Goal: Information Seeking & Learning: Check status

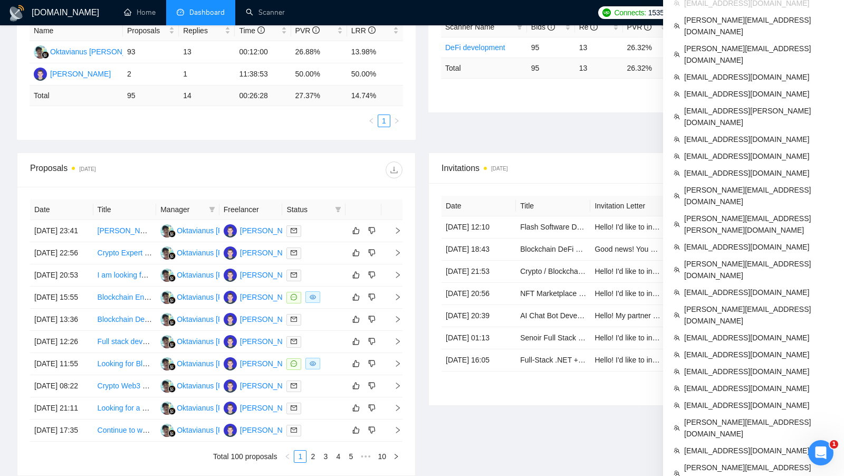
scroll to position [236, 0]
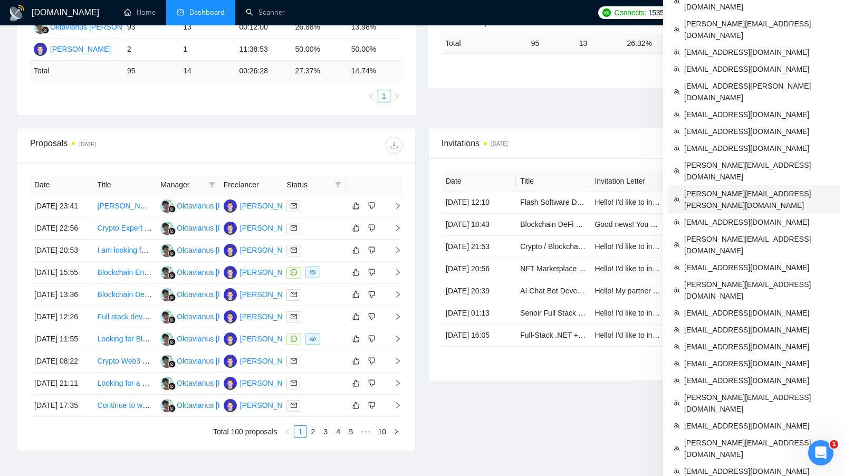
click at [724, 188] on span "[PERSON_NAME][EMAIL_ADDRESS][PERSON_NAME][DOMAIN_NAME]" at bounding box center [758, 199] width 149 height 23
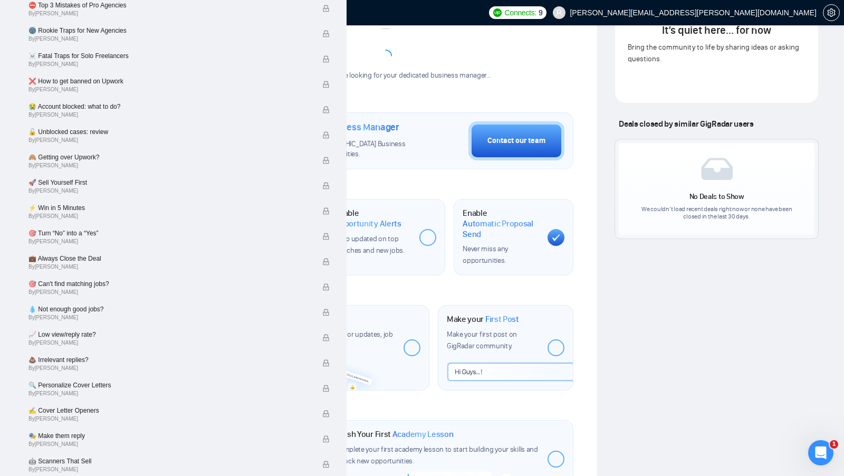
click at [220, 15] on link "Dashboard" at bounding box center [201, 12] width 48 height 9
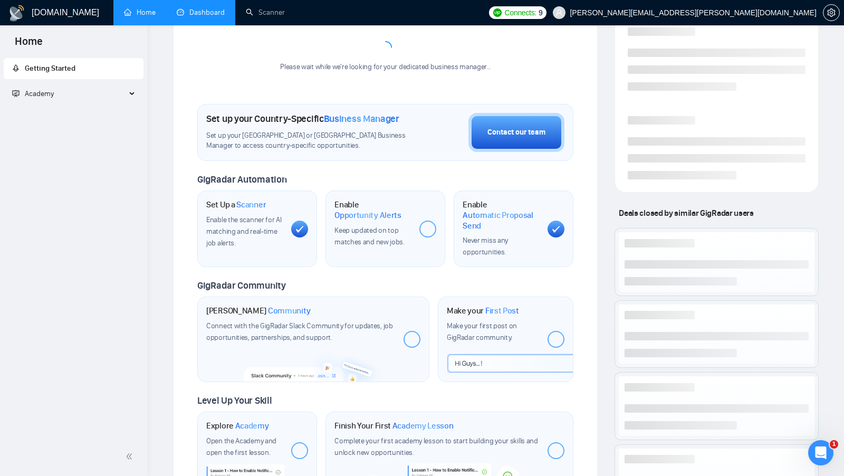
scroll to position [172, 0]
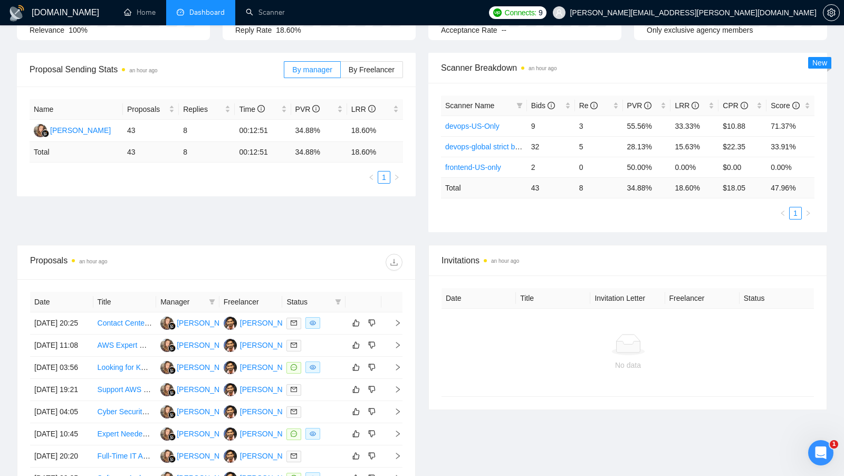
scroll to position [156, 0]
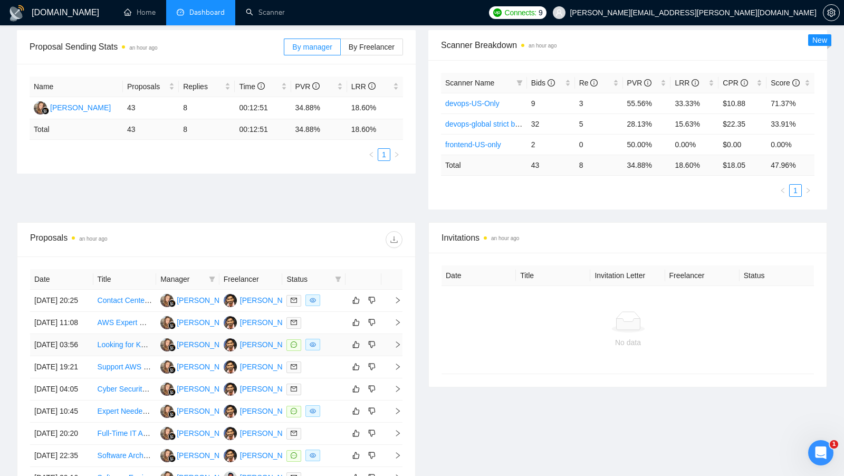
click at [331, 356] on td at bounding box center [313, 345] width 63 height 22
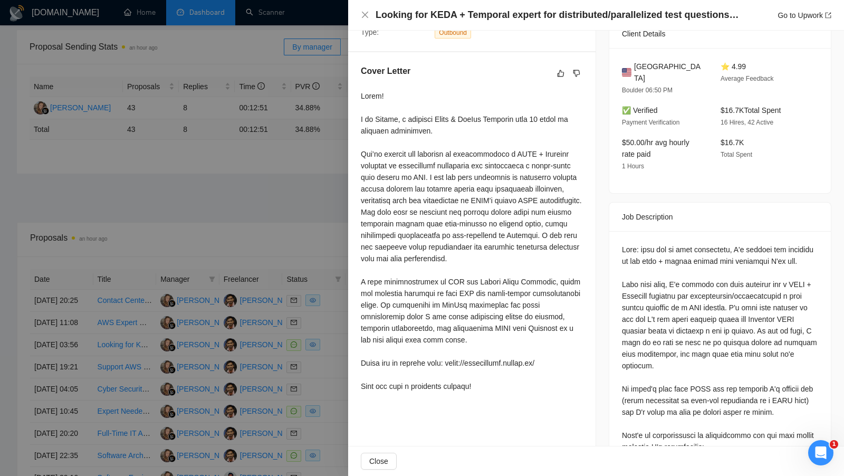
scroll to position [273, 0]
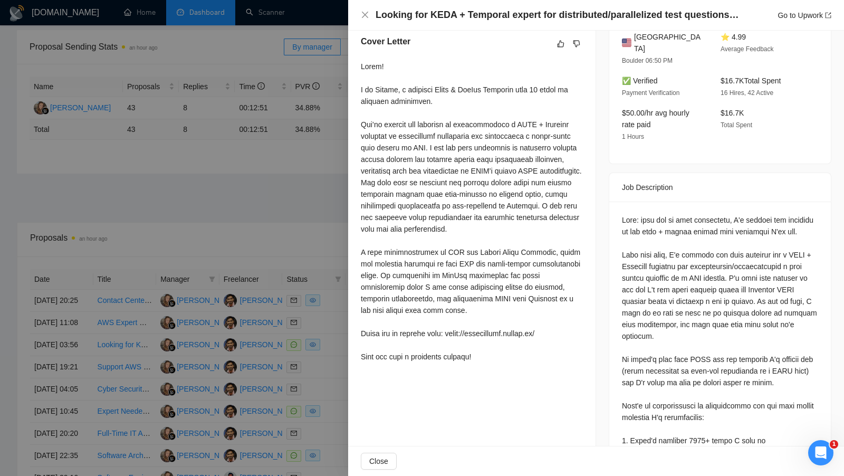
click at [260, 199] on div at bounding box center [422, 238] width 844 height 476
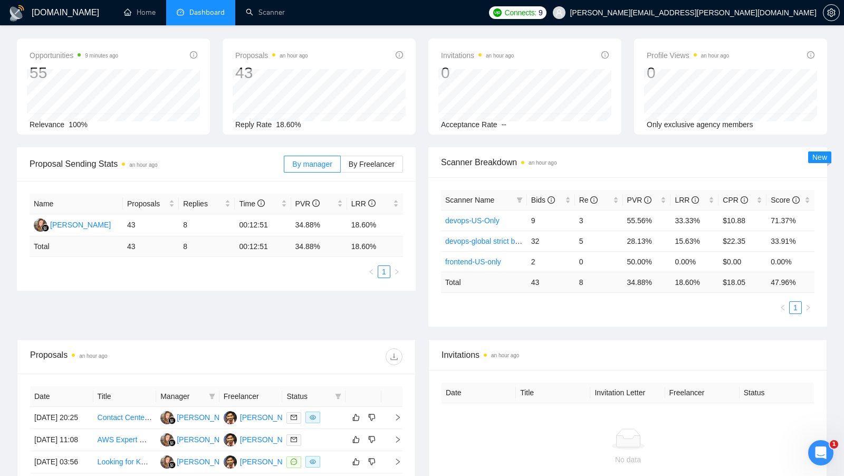
scroll to position [0, 0]
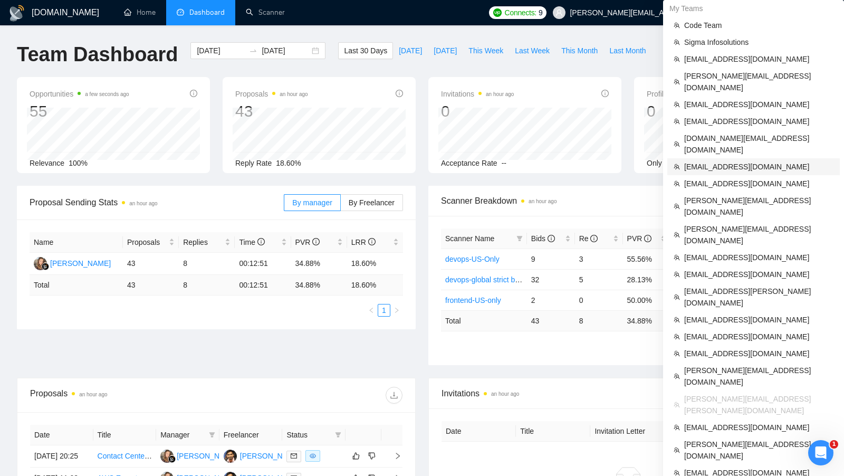
click at [738, 161] on span "[EMAIL_ADDRESS][DOMAIN_NAME]" at bounding box center [758, 167] width 149 height 12
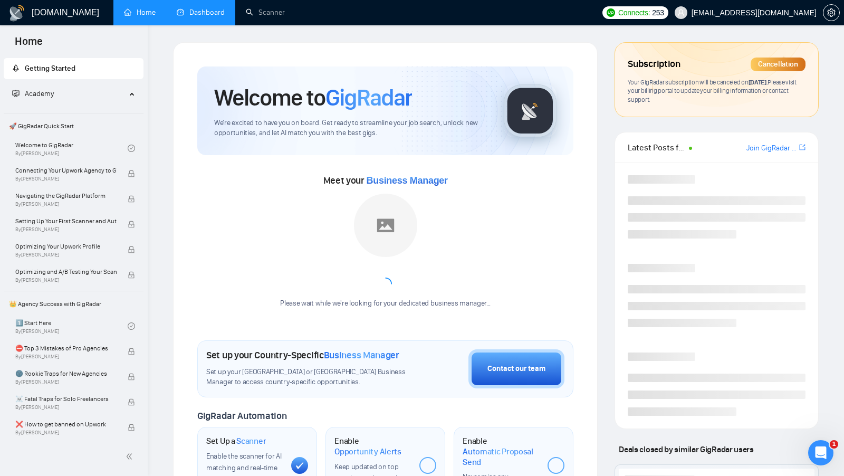
click at [218, 17] on link "Dashboard" at bounding box center [201, 12] width 48 height 9
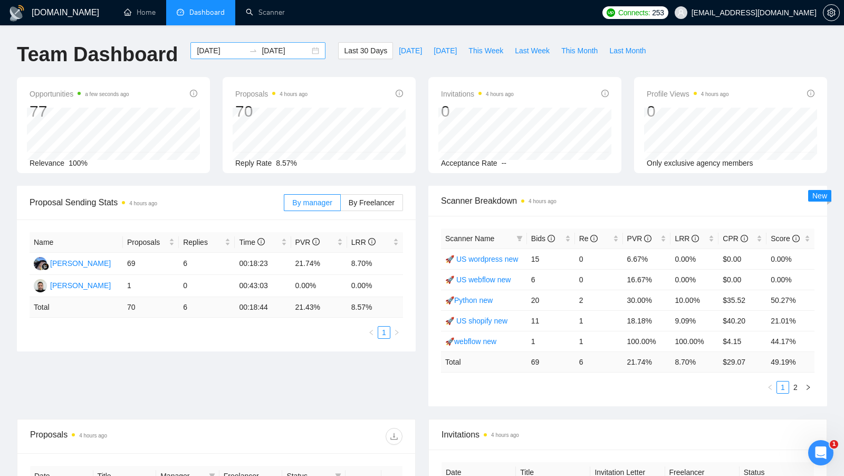
click at [305, 51] on div "2025-08-13 2025-09-12" at bounding box center [257, 50] width 135 height 17
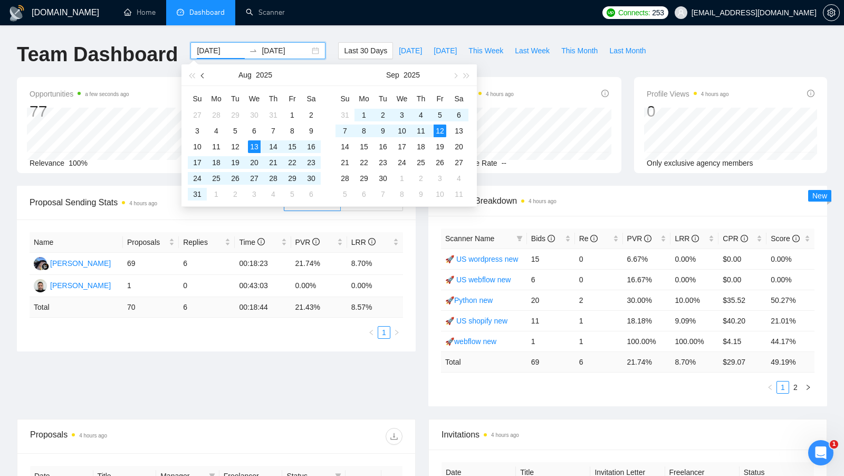
click at [203, 77] on button "button" at bounding box center [203, 74] width 12 height 21
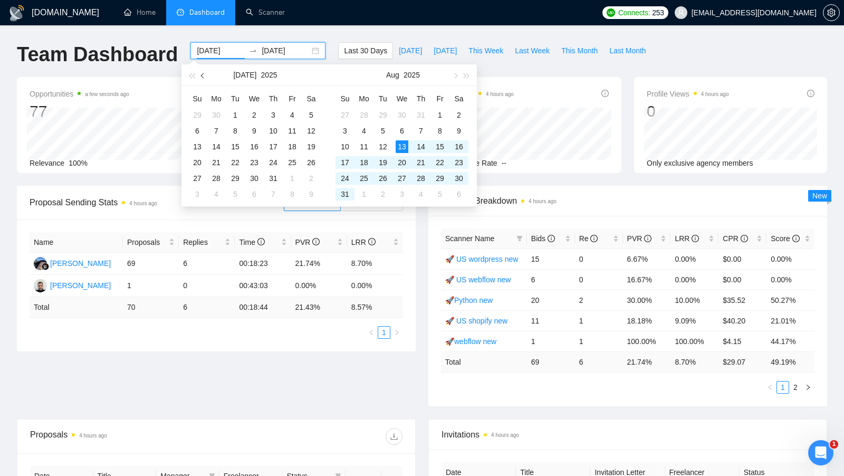
click at [203, 77] on button "button" at bounding box center [203, 74] width 12 height 21
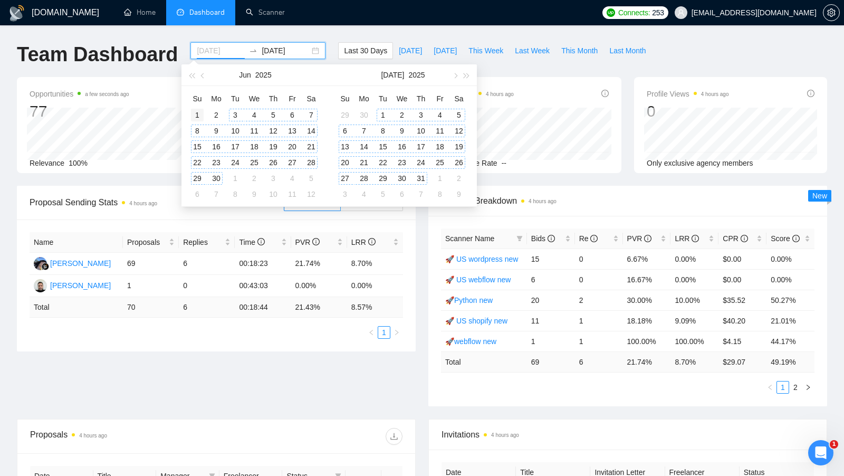
type input "2025-06-01"
click at [203, 111] on td "1" at bounding box center [197, 115] width 19 height 16
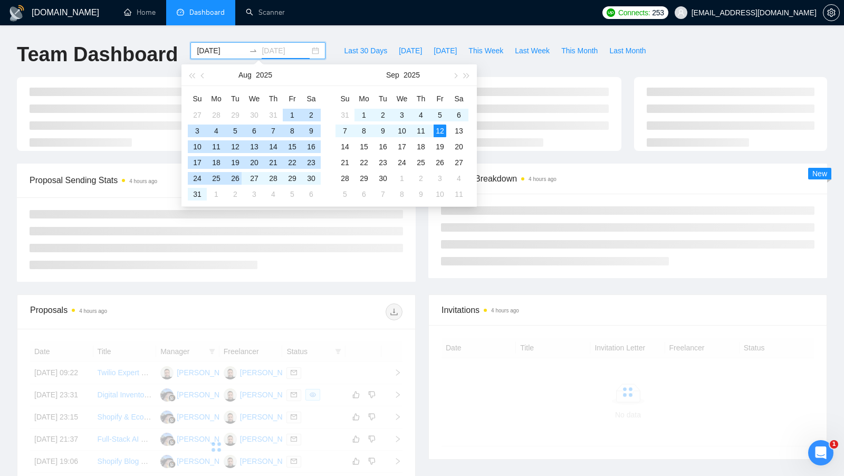
type input "[DATE]"
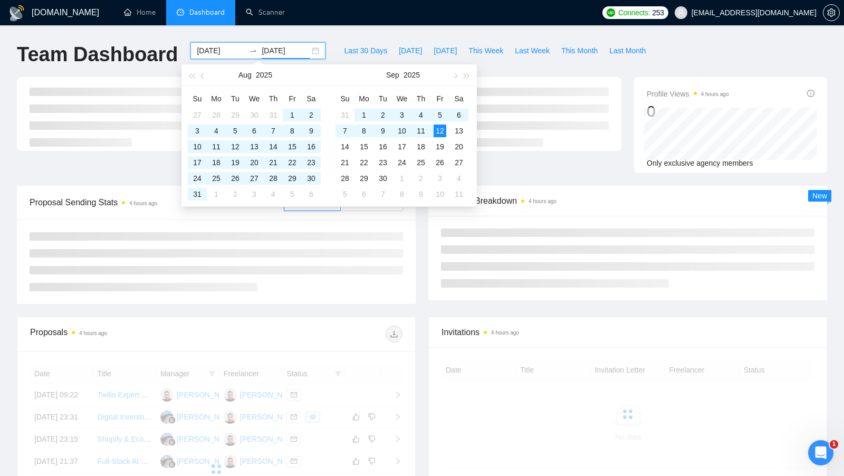
click at [368, 305] on div "Proposal Sending Stats 4 hours ago By manager By Freelancer Scanner Breakdown 4…" at bounding box center [422, 251] width 822 height 131
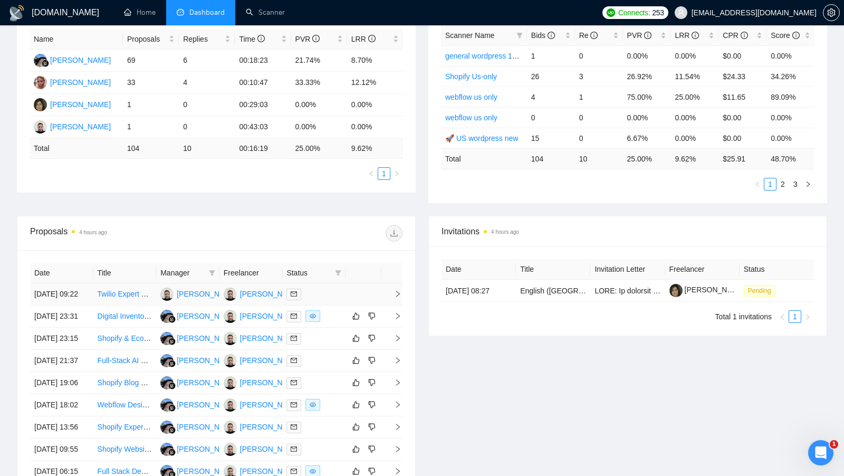
scroll to position [190, 0]
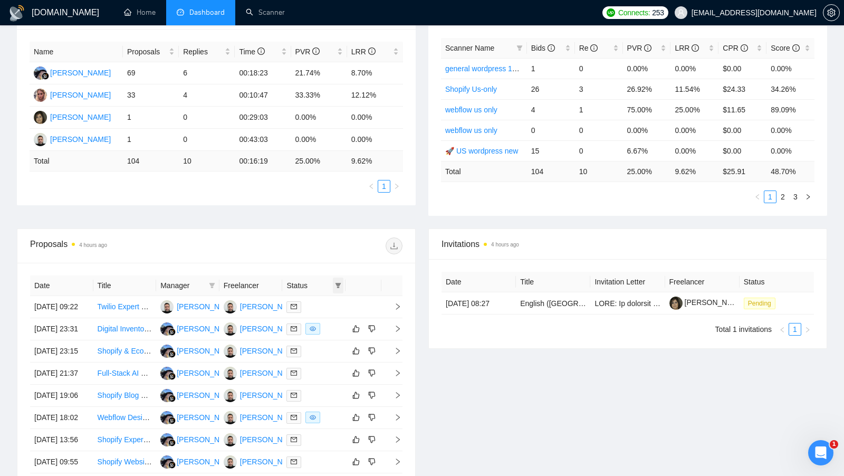
click at [337, 283] on icon "filter" at bounding box center [338, 285] width 6 height 5
click at [322, 304] on span "Chat" at bounding box center [311, 303] width 51 height 12
checkbox input "true"
click at [326, 246] on div at bounding box center [309, 245] width 186 height 17
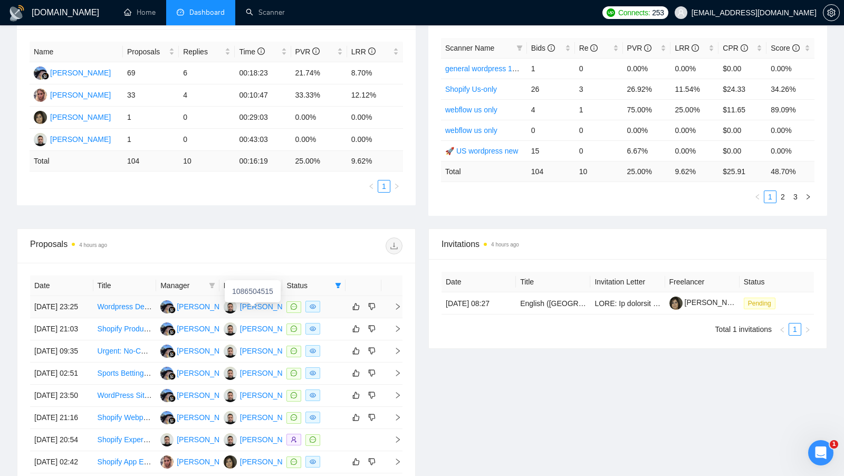
click at [267, 307] on div "Fahad Ahmed" at bounding box center [270, 307] width 61 height 12
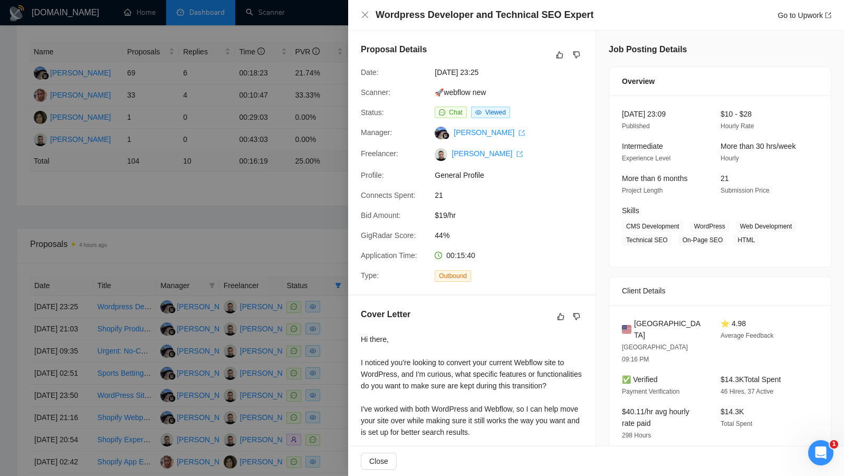
click at [258, 95] on div at bounding box center [422, 238] width 844 height 476
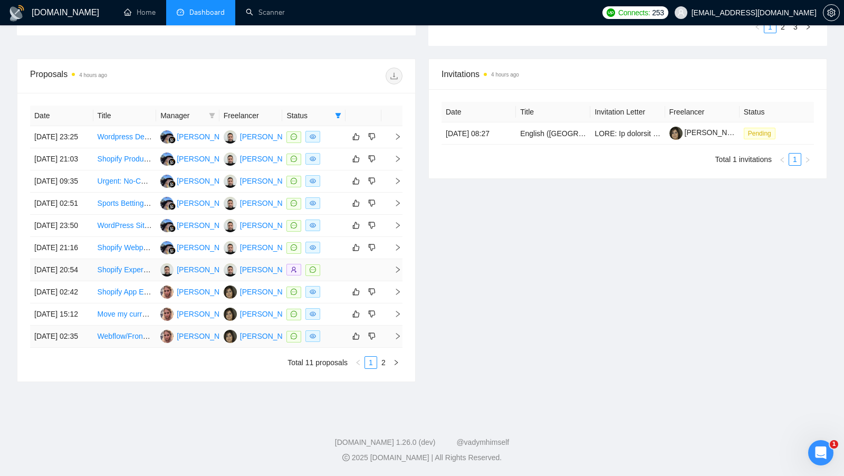
scroll to position [408, 0]
click at [382, 368] on link "2" at bounding box center [383, 362] width 12 height 12
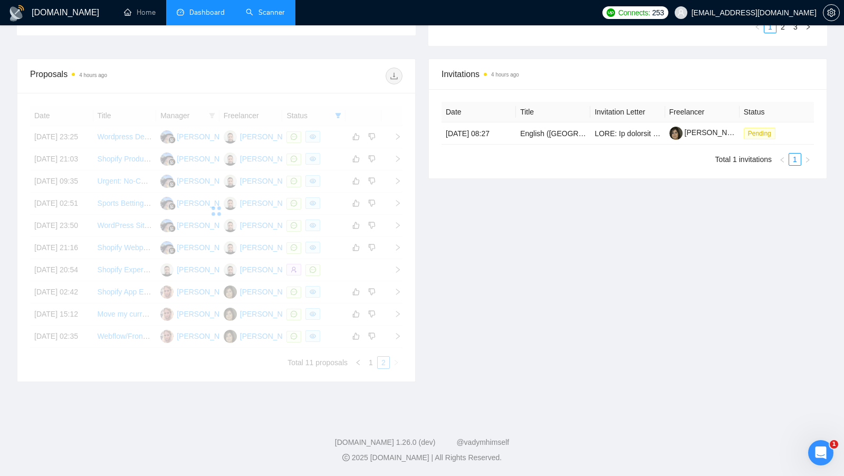
scroll to position [167, 0]
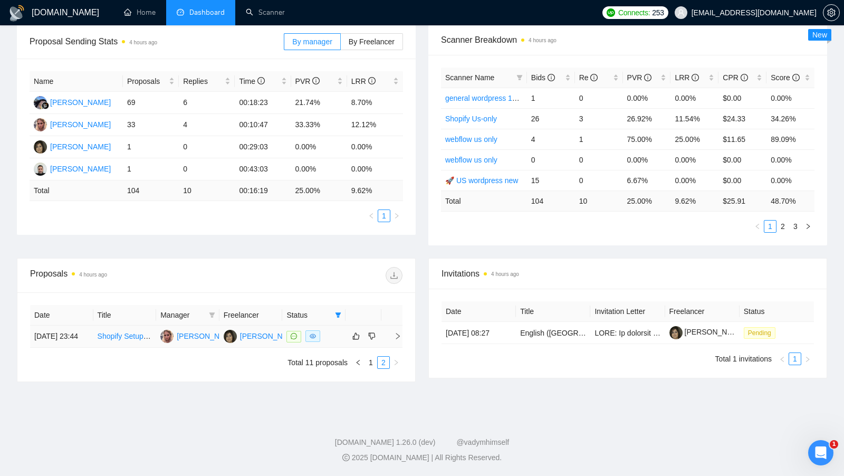
click at [336, 336] on div at bounding box center [313, 336] width 55 height 12
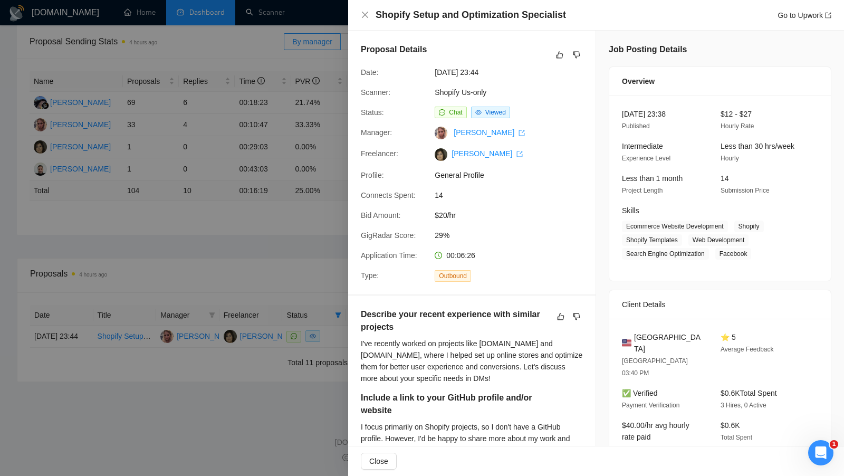
scroll to position [159, 0]
click at [276, 235] on div at bounding box center [422, 238] width 844 height 476
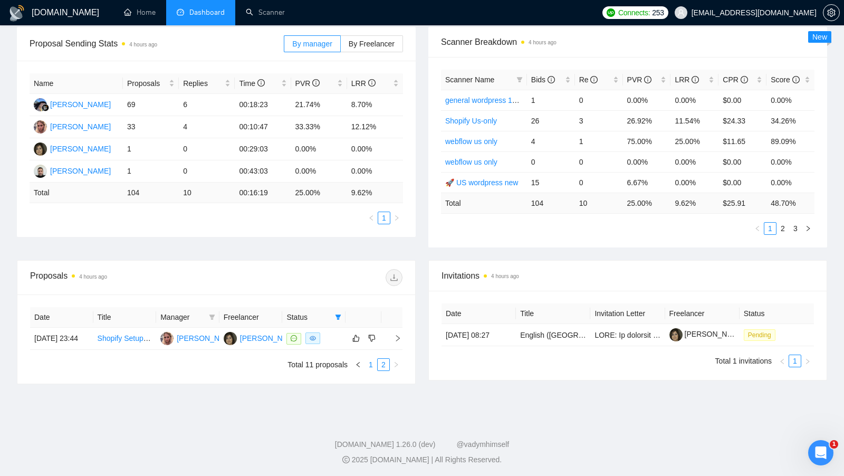
click at [369, 366] on link "1" at bounding box center [371, 364] width 12 height 12
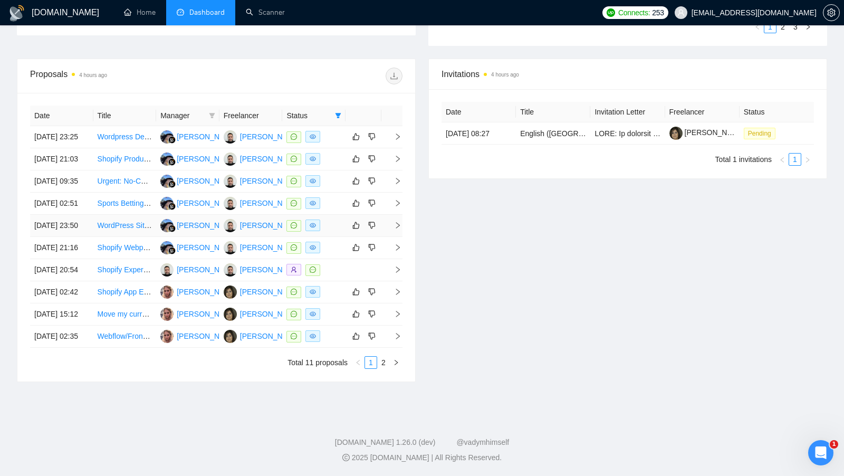
scroll to position [419, 0]
click at [340, 298] on div at bounding box center [313, 292] width 55 height 12
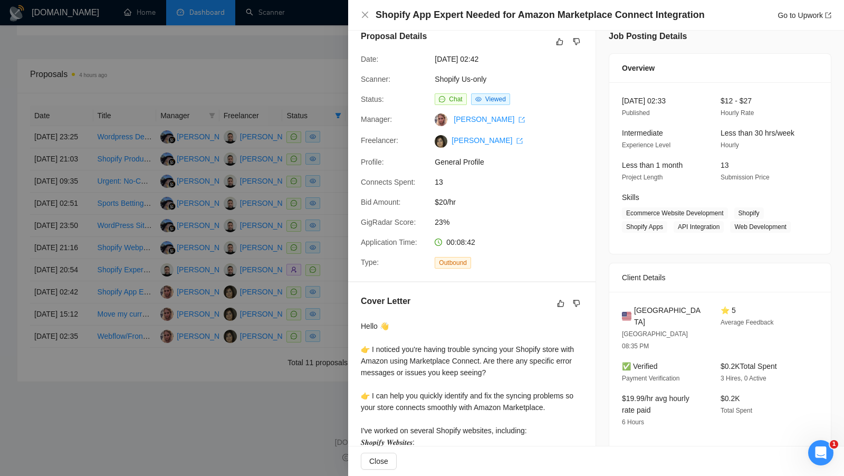
scroll to position [14, 0]
click at [358, 165] on div "Profile:" at bounding box center [393, 161] width 74 height 12
click at [336, 169] on div at bounding box center [422, 238] width 844 height 476
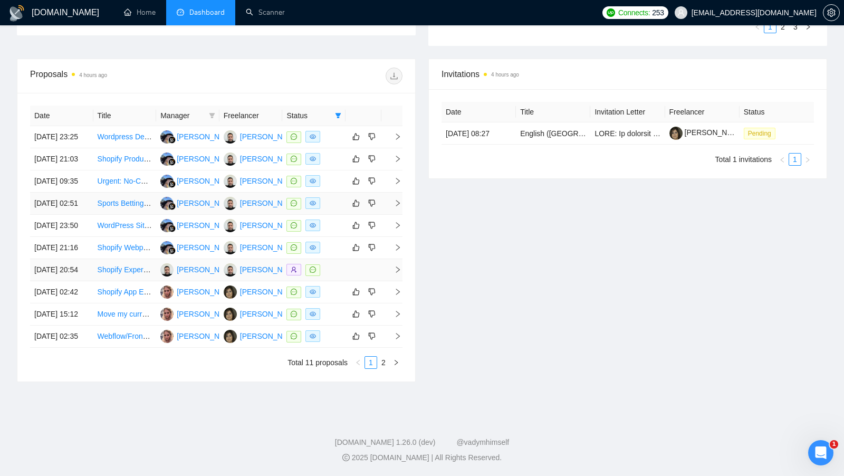
scroll to position [441, 0]
click at [380, 368] on link "2" at bounding box center [383, 362] width 12 height 12
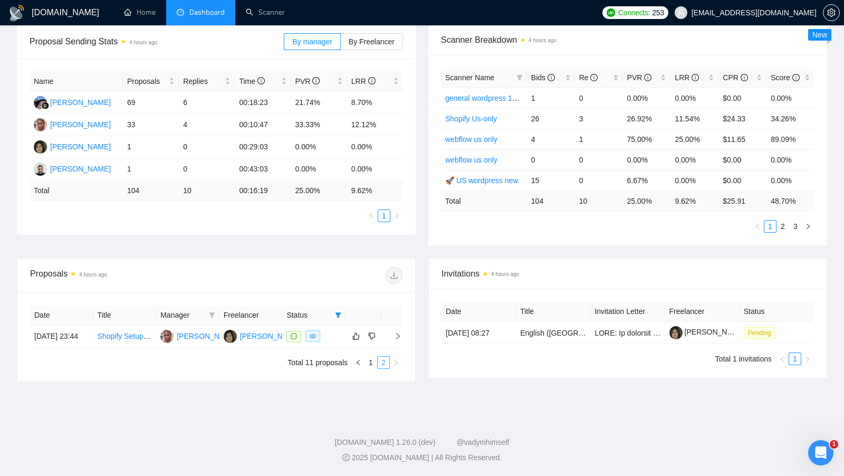
scroll to position [167, 0]
click at [191, 330] on div "Karina Galieva" at bounding box center [207, 336] width 61 height 12
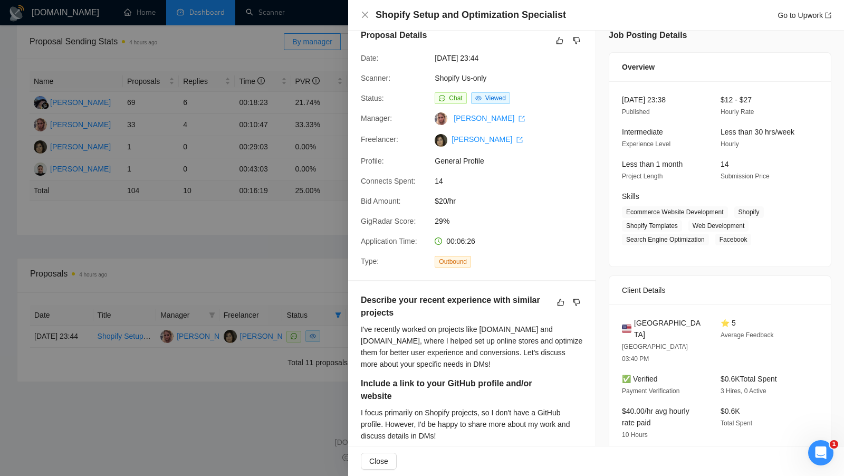
click at [243, 69] on div at bounding box center [422, 238] width 844 height 476
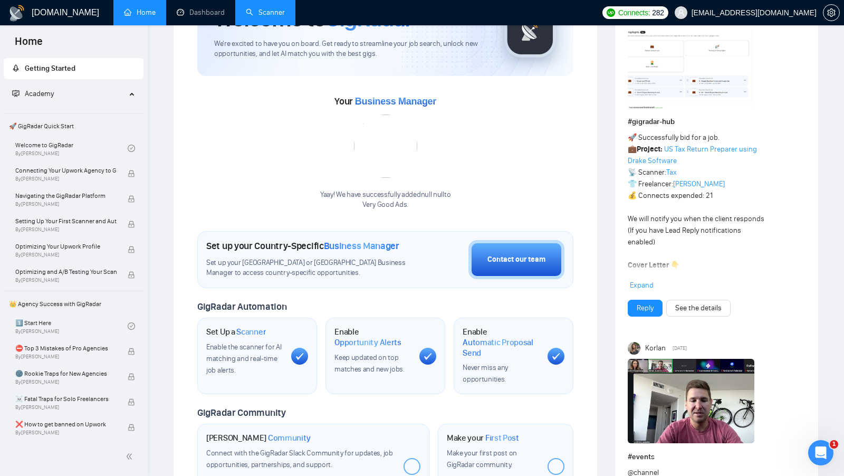
click at [253, 17] on link "Scanner" at bounding box center [265, 12] width 39 height 9
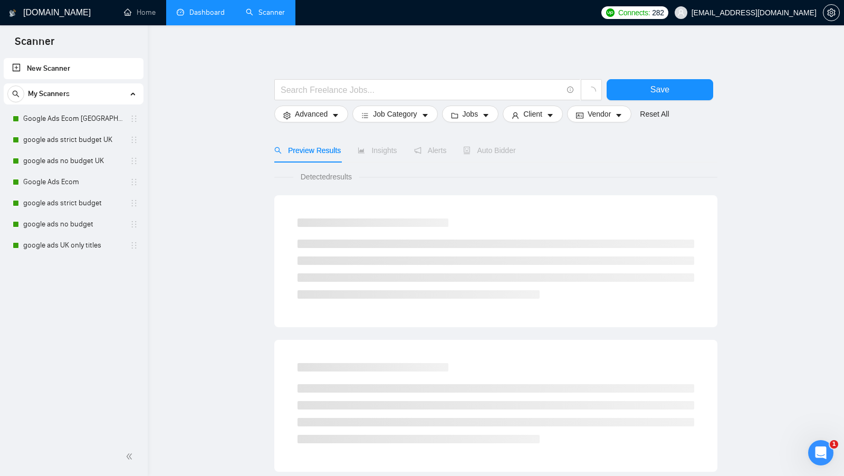
click at [201, 17] on link "Dashboard" at bounding box center [201, 12] width 48 height 9
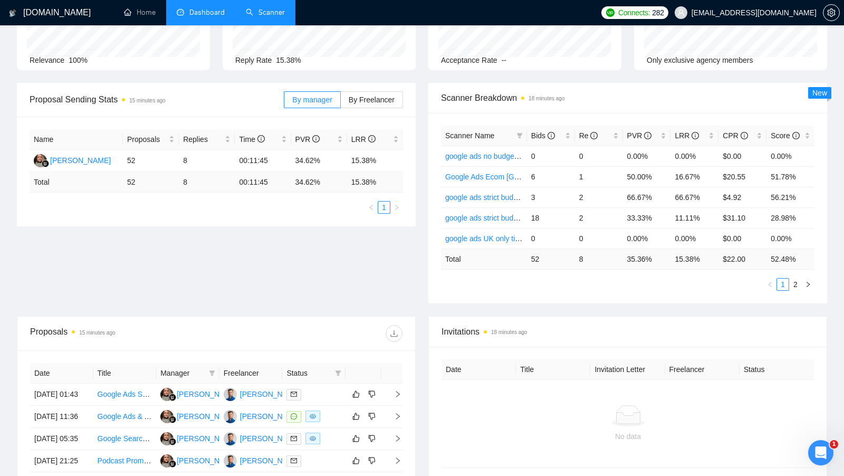
scroll to position [103, 0]
click at [334, 427] on td at bounding box center [313, 416] width 63 height 22
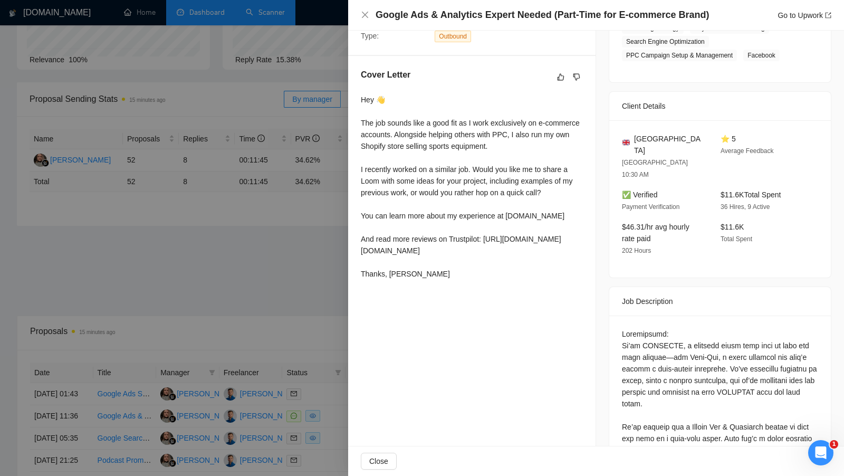
scroll to position [240, 0]
click at [294, 268] on div at bounding box center [422, 238] width 844 height 476
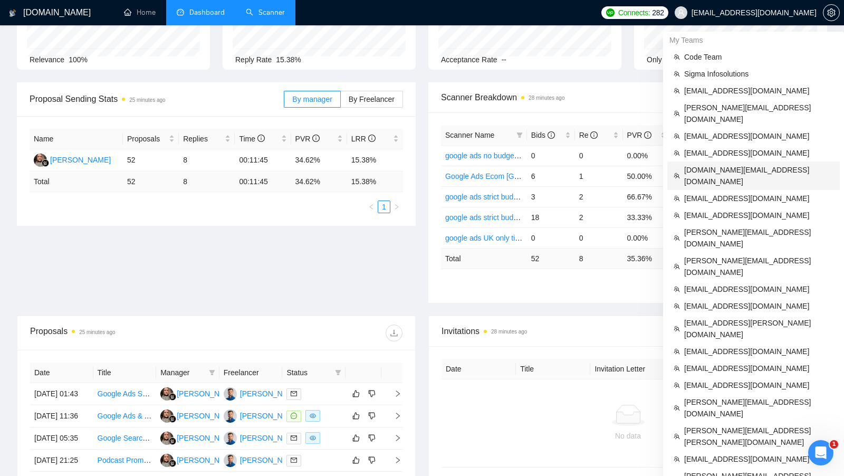
click at [734, 164] on li "[DOMAIN_NAME][EMAIL_ADDRESS][DOMAIN_NAME]" at bounding box center [753, 175] width 172 height 28
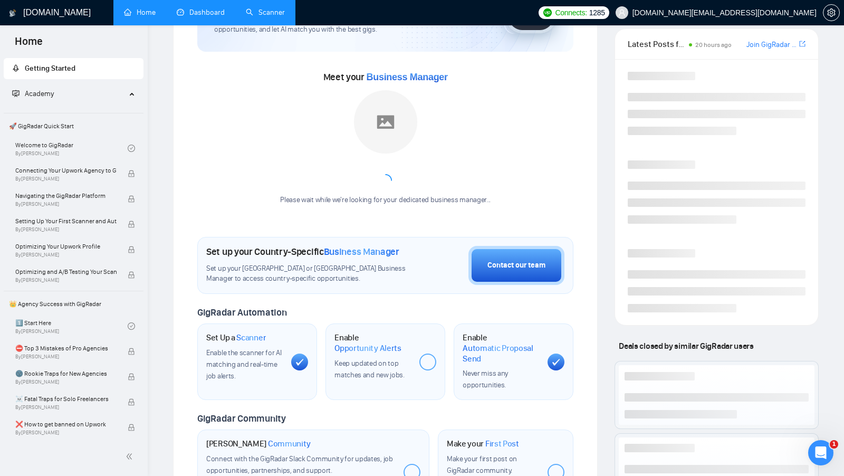
click at [214, 17] on link "Dashboard" at bounding box center [201, 12] width 48 height 9
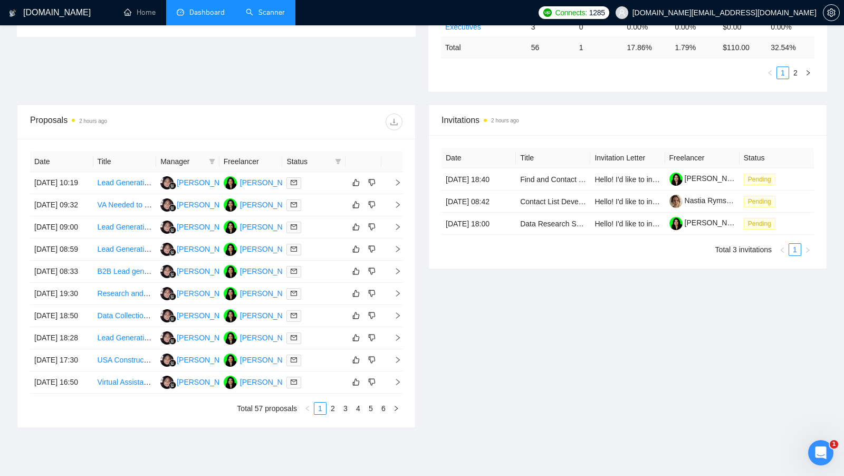
scroll to position [273, 0]
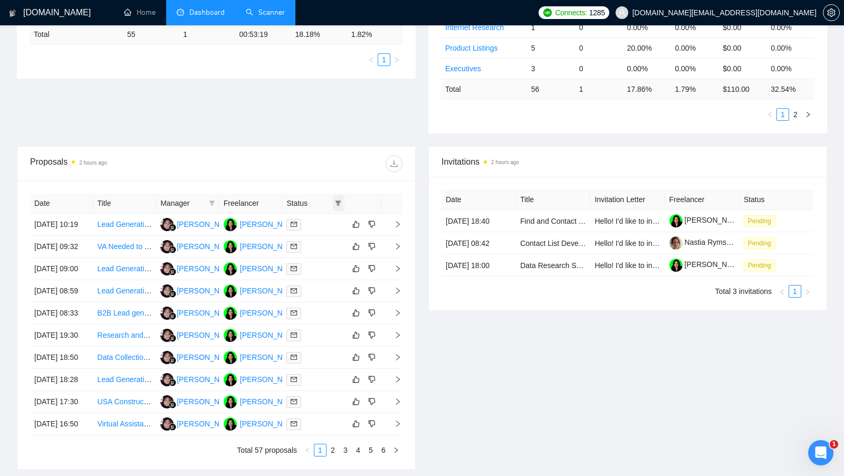
click at [343, 199] on span at bounding box center [338, 203] width 11 height 16
click at [296, 223] on span "Chat" at bounding box center [304, 220] width 20 height 8
checkbox input "true"
click at [296, 162] on div at bounding box center [309, 163] width 186 height 17
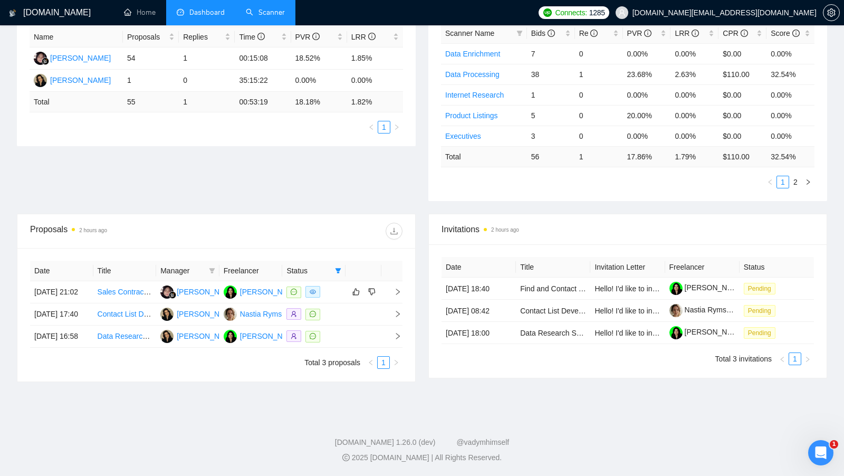
scroll to position [224, 0]
click at [335, 286] on div at bounding box center [313, 292] width 55 height 12
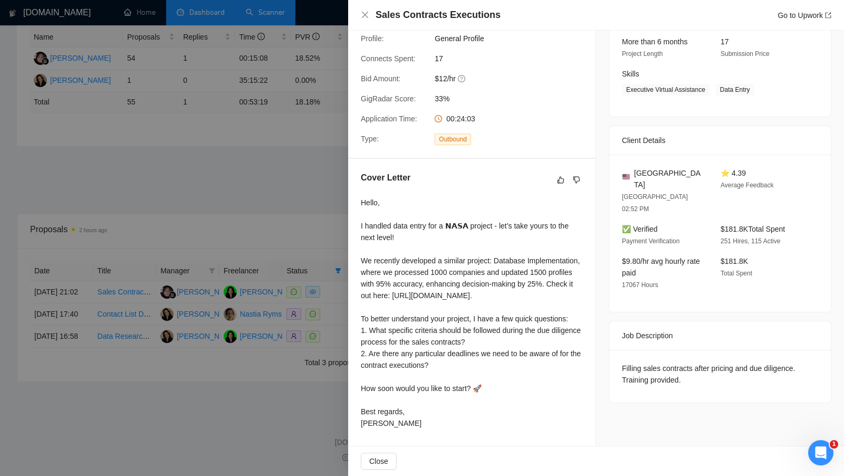
scroll to position [231, 0]
click at [319, 213] on div at bounding box center [422, 238] width 844 height 476
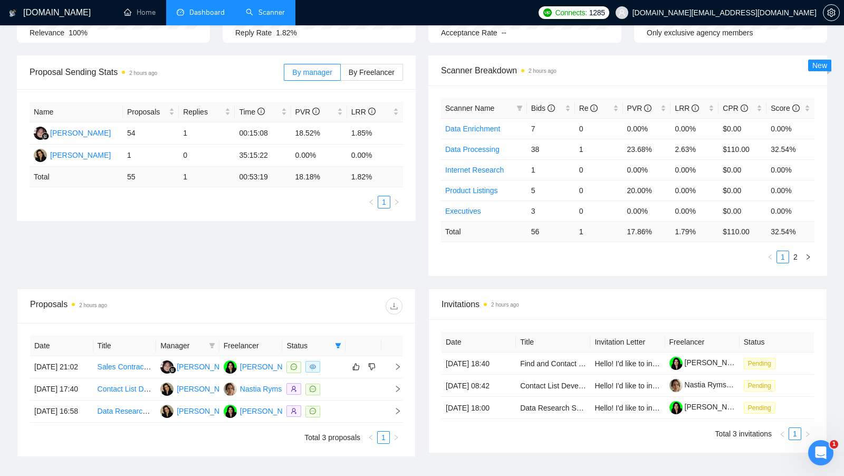
scroll to position [112, 0]
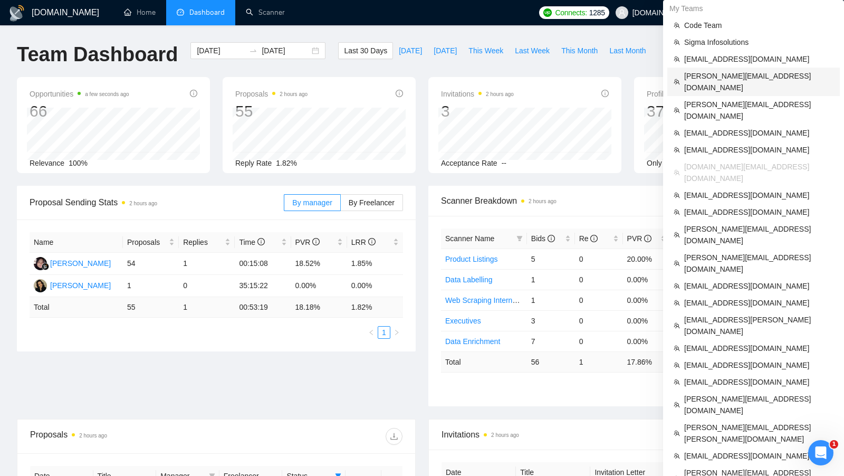
click at [723, 77] on span "karapet@stdevmail.com" at bounding box center [758, 81] width 149 height 23
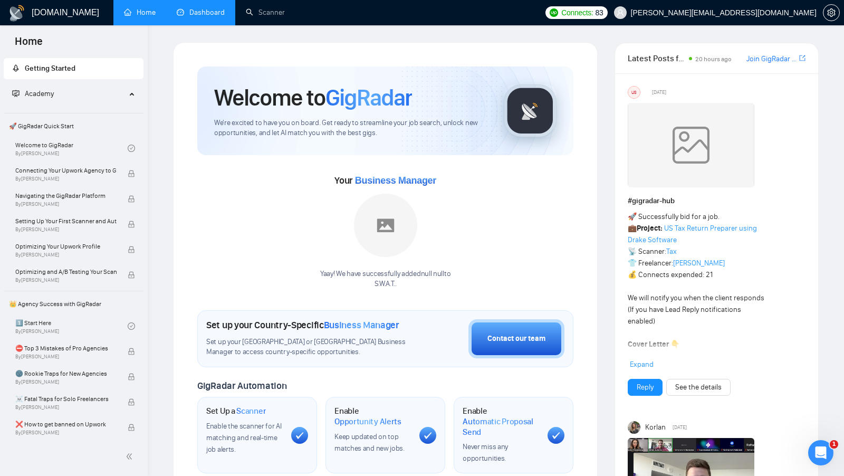
click at [196, 17] on link "Dashboard" at bounding box center [201, 12] width 48 height 9
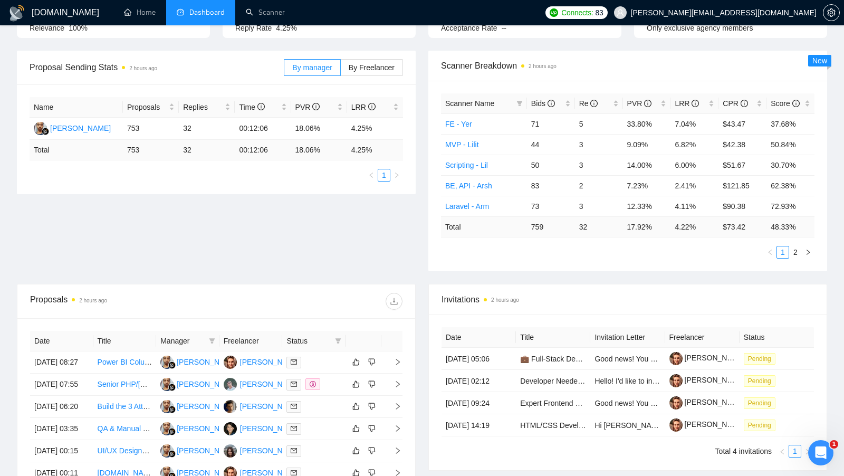
scroll to position [138, 0]
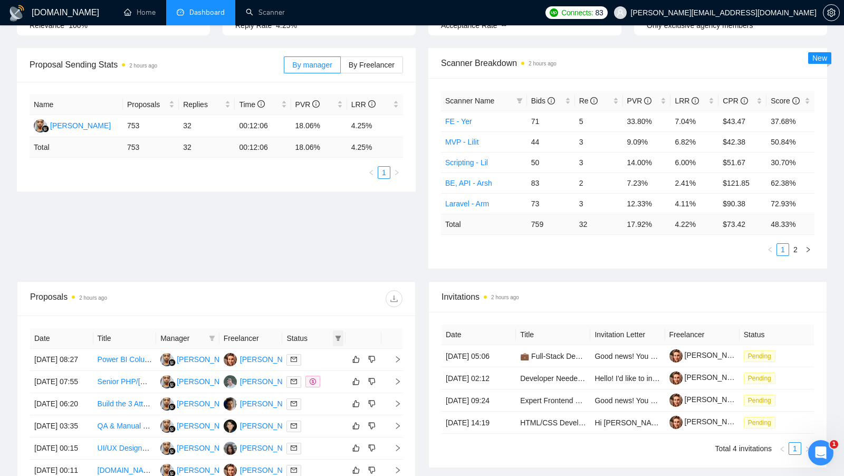
click at [340, 338] on span at bounding box center [338, 338] width 11 height 16
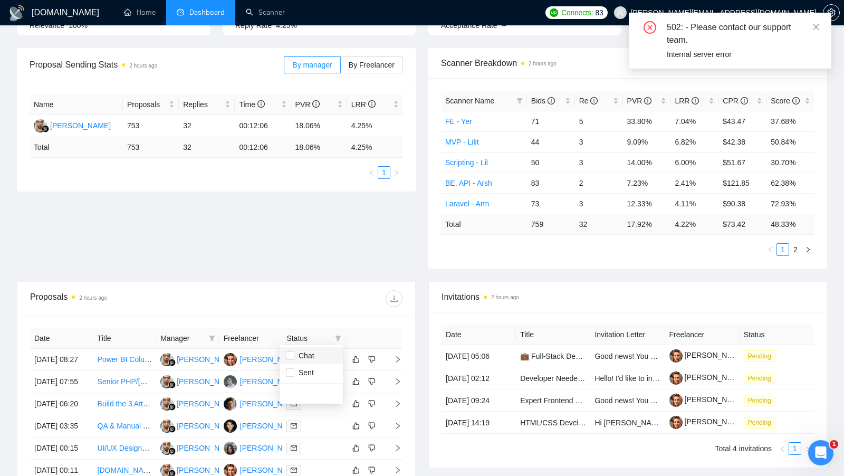
click at [306, 354] on span "Chat" at bounding box center [304, 355] width 20 height 8
checkbox input "true"
click at [318, 315] on div "Date Title Manager Freelancer Status 12 Sep, 2025 08:27 Power BI Column Securit…" at bounding box center [216, 459] width 398 height 288
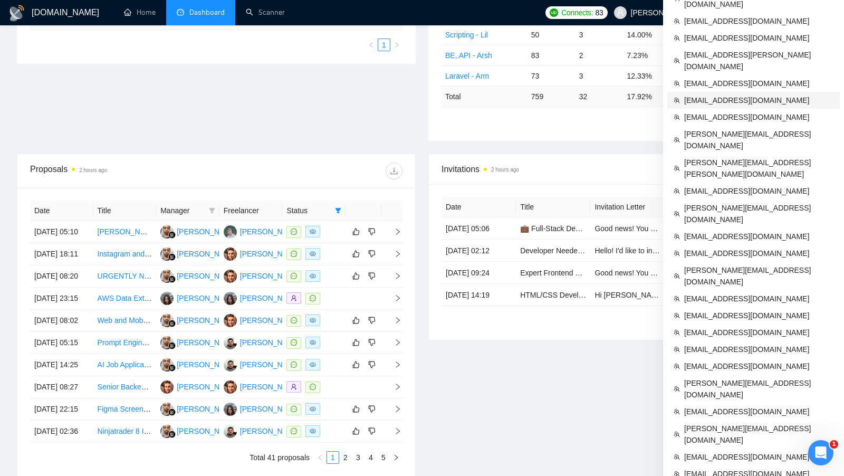
scroll to position [259, 0]
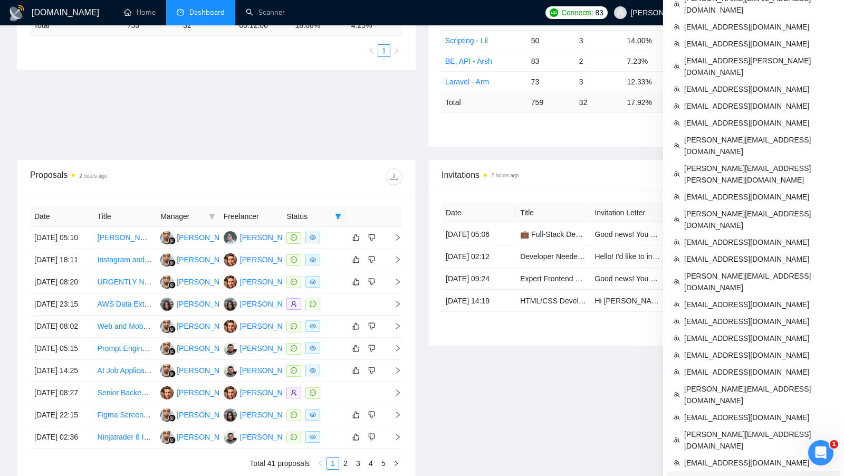
click at [721, 473] on span "[EMAIL_ADDRESS][DOMAIN_NAME]" at bounding box center [758, 479] width 149 height 12
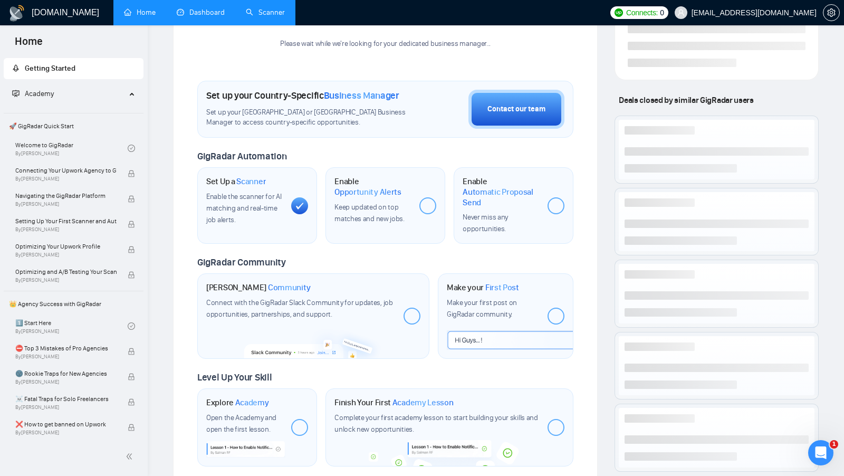
click at [274, 17] on link "Scanner" at bounding box center [265, 12] width 39 height 9
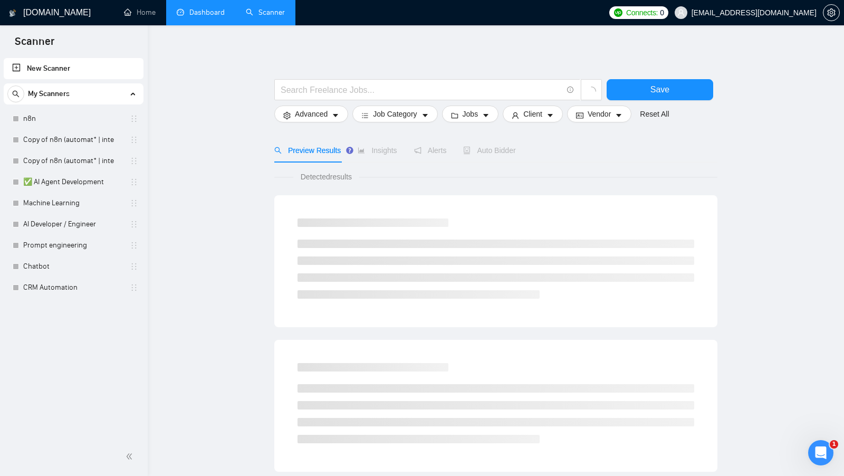
click at [210, 17] on link "Dashboard" at bounding box center [201, 12] width 48 height 9
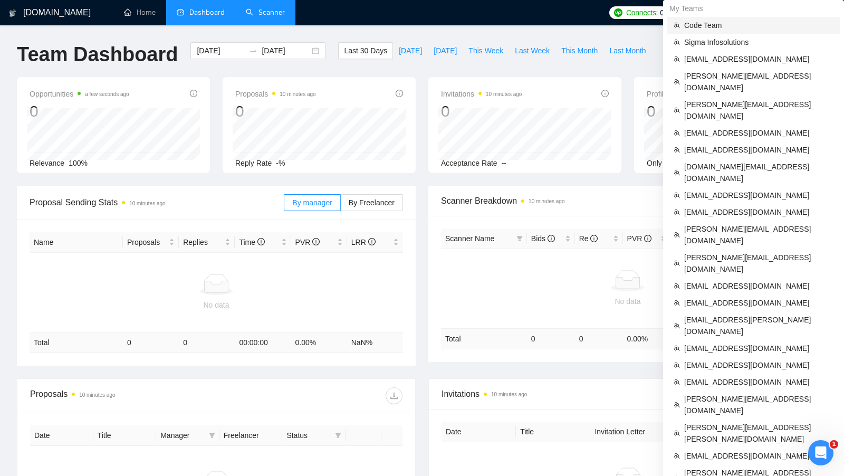
scroll to position [206, 0]
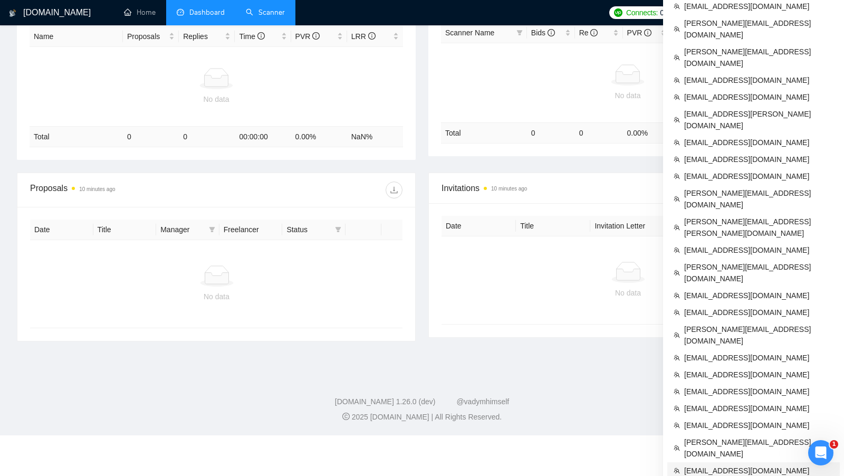
click at [710, 464] on span "[EMAIL_ADDRESS][DOMAIN_NAME]" at bounding box center [758, 470] width 149 height 12
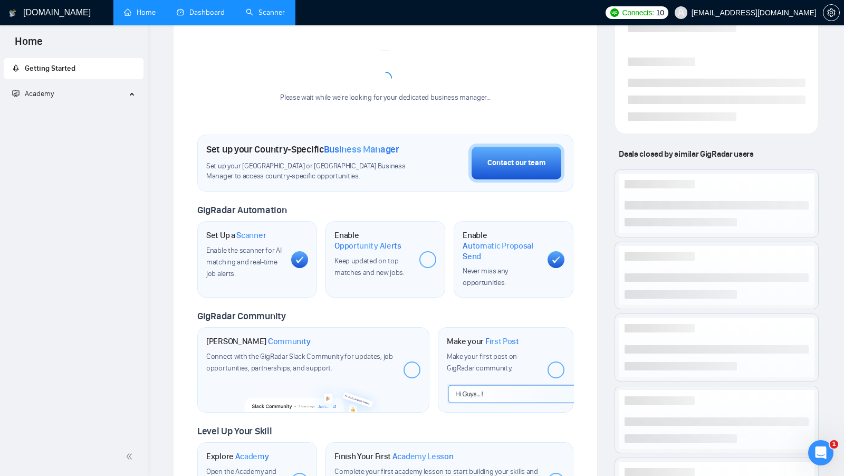
scroll to position [162, 0]
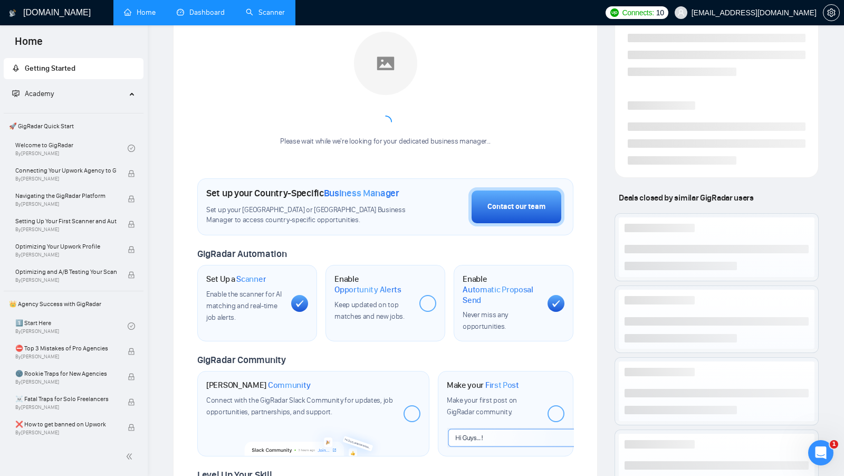
click at [229, 28] on div "Meet your Business Manager Please wait while we're looking for your dedicated b…" at bounding box center [385, 83] width 376 height 147
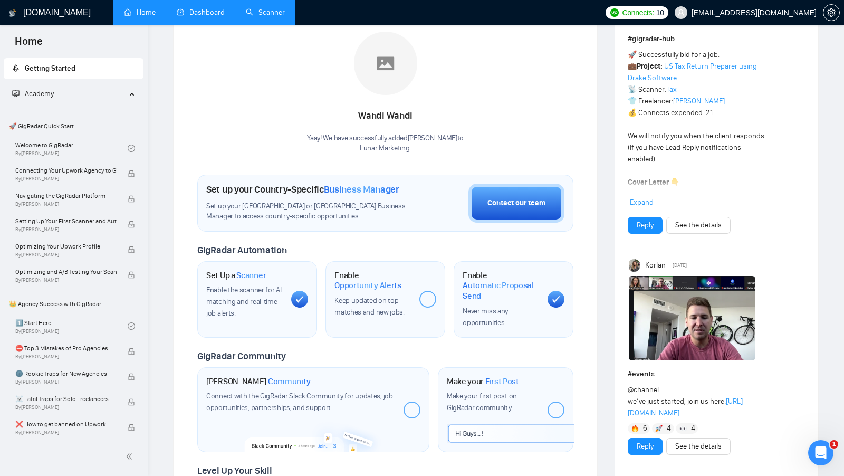
click at [248, 73] on div "Your Business Manager Wandi Wandi Yaay! We have successfully added Wandi Wandi …" at bounding box center [385, 81] width 376 height 143
click at [206, 26] on div "Your Business Manager Wandi Wandi Yaay! We have successfully added Wandi Wandi …" at bounding box center [385, 81] width 376 height 143
click at [201, 8] on link "Dashboard" at bounding box center [201, 12] width 48 height 9
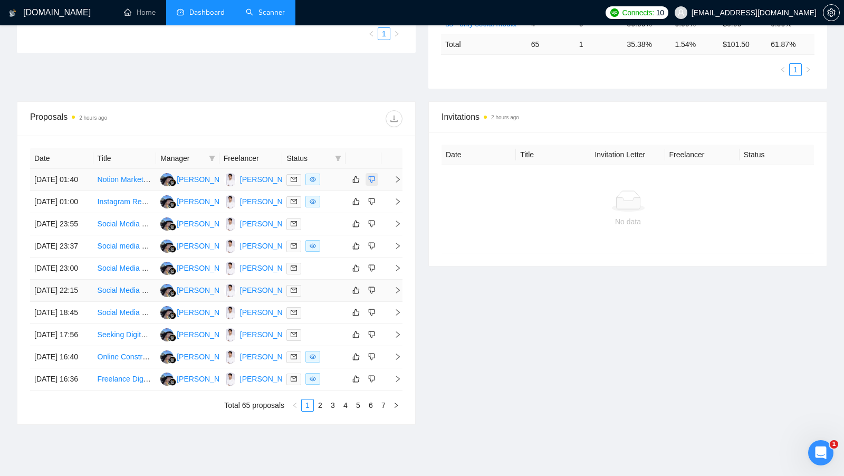
scroll to position [210, 0]
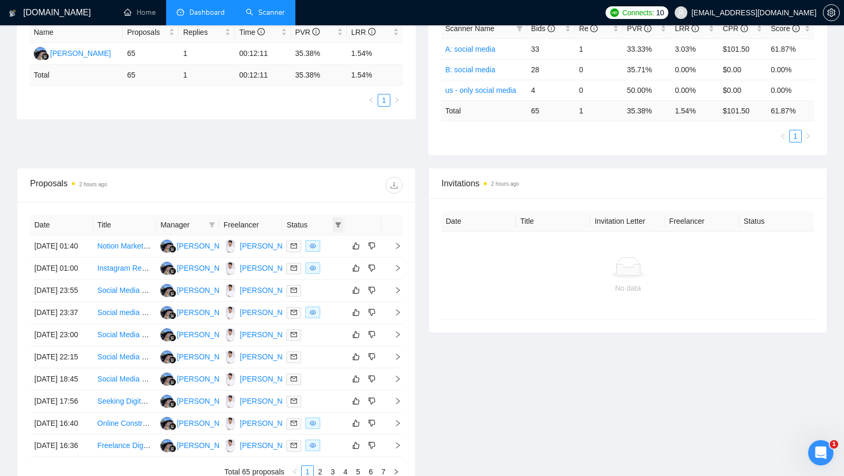
click at [337, 222] on icon "filter" at bounding box center [338, 224] width 6 height 5
click at [304, 236] on span "Chat" at bounding box center [311, 242] width 51 height 12
checkbox input "true"
click at [307, 193] on div "Proposals 2 hours ago" at bounding box center [216, 185] width 372 height 34
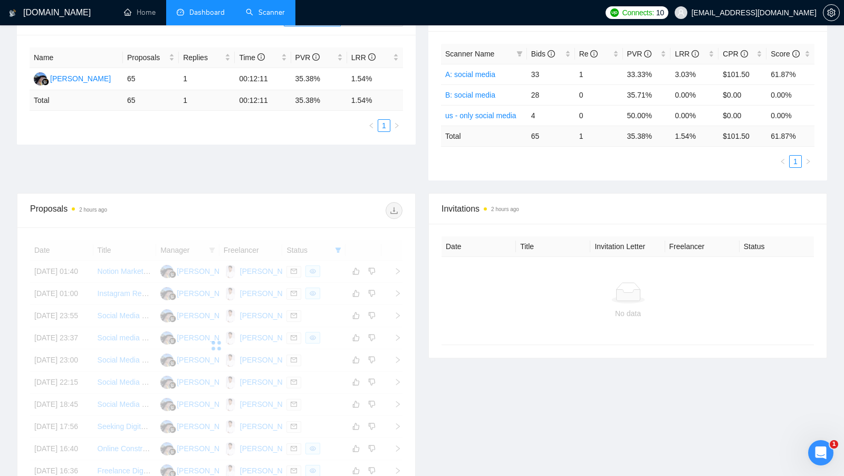
scroll to position [158, 0]
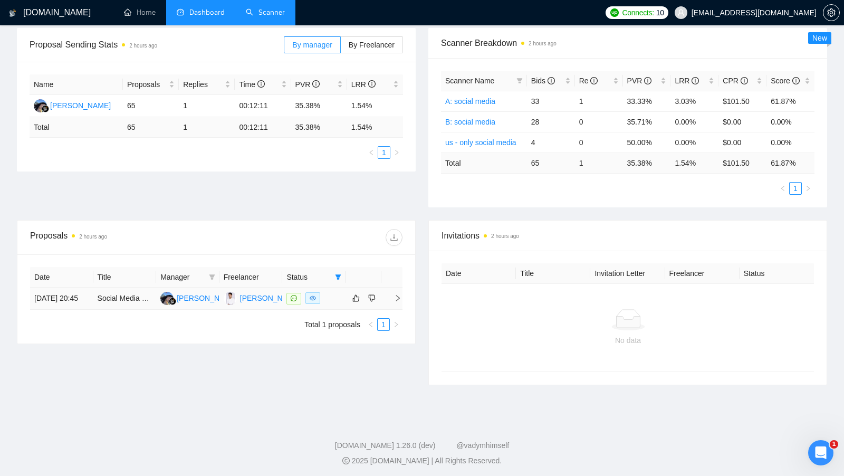
click at [327, 299] on div at bounding box center [313, 298] width 55 height 12
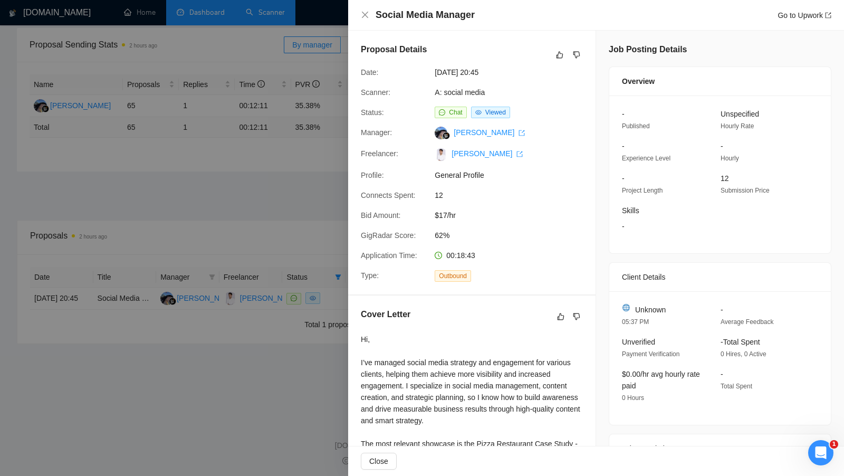
scroll to position [123, 0]
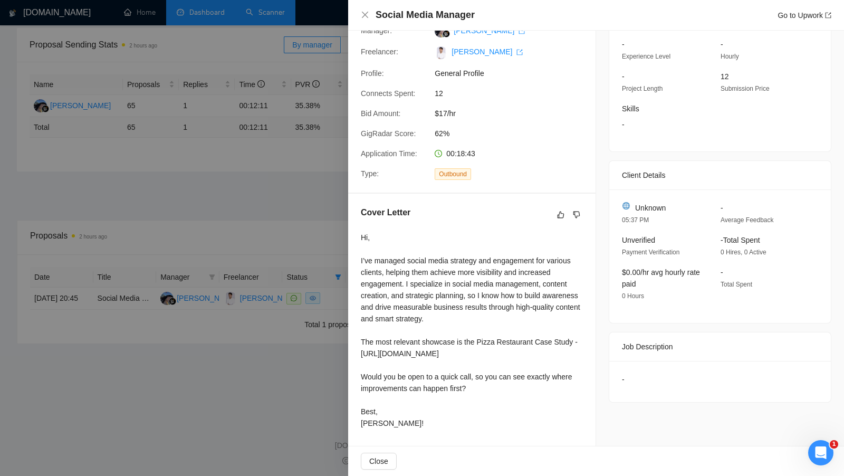
click at [305, 203] on div at bounding box center [422, 238] width 844 height 476
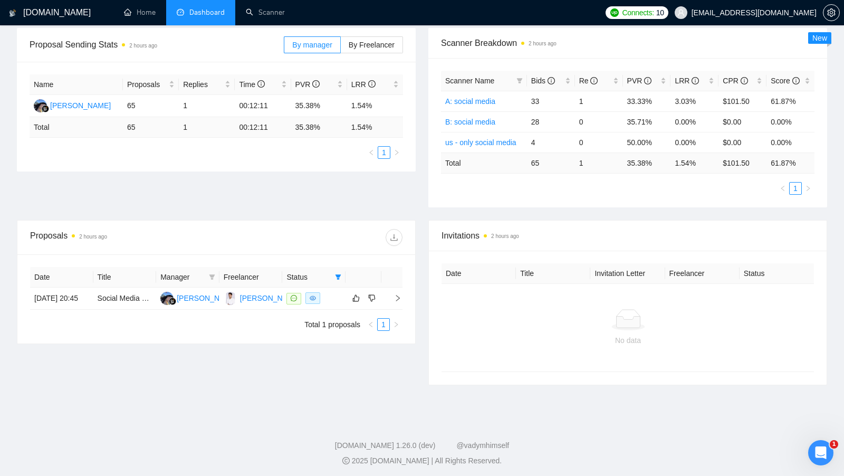
click at [276, 331] on ul "Total 1 proposals 1" at bounding box center [216, 324] width 372 height 13
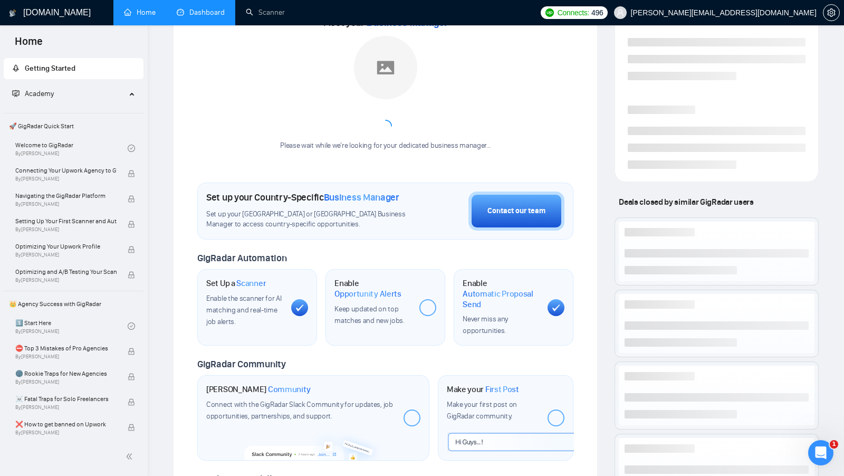
click at [195, 17] on link "Dashboard" at bounding box center [201, 12] width 48 height 9
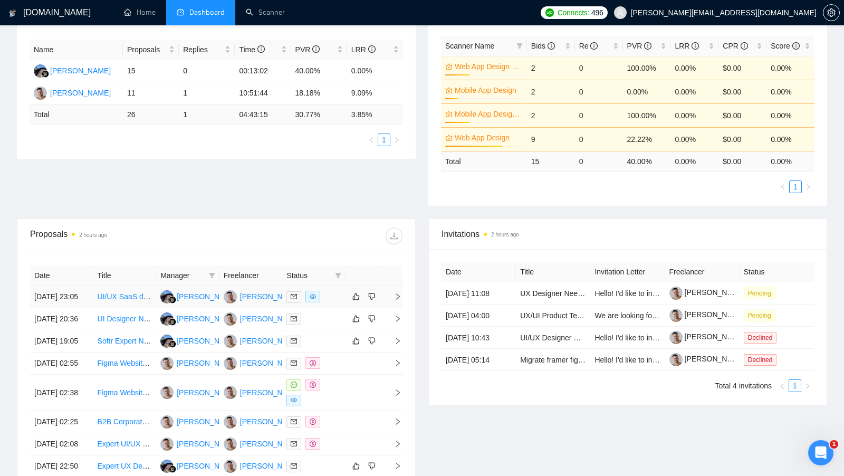
scroll to position [229, 0]
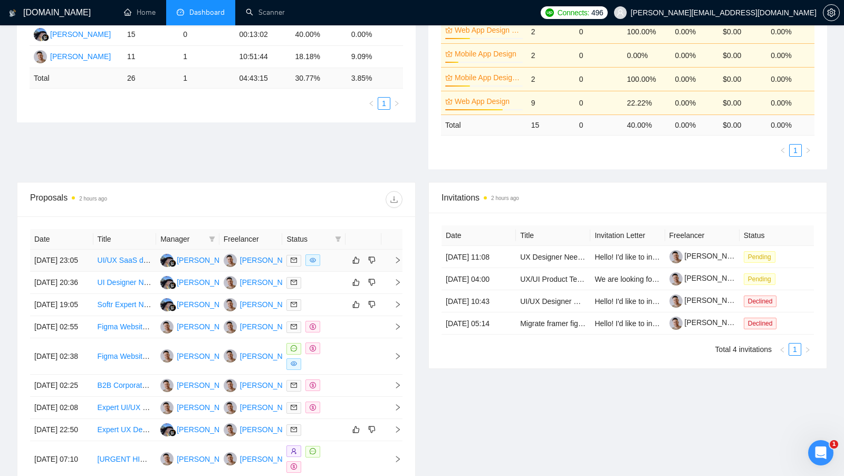
click at [335, 265] on div at bounding box center [313, 260] width 55 height 12
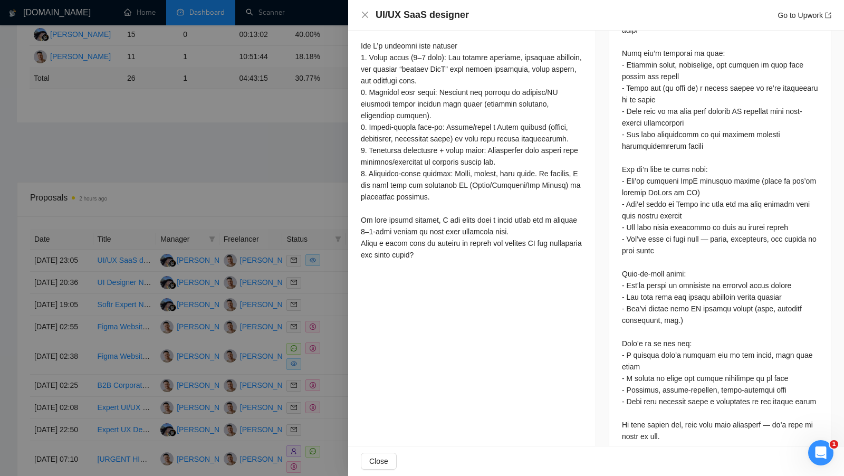
scroll to position [594, 0]
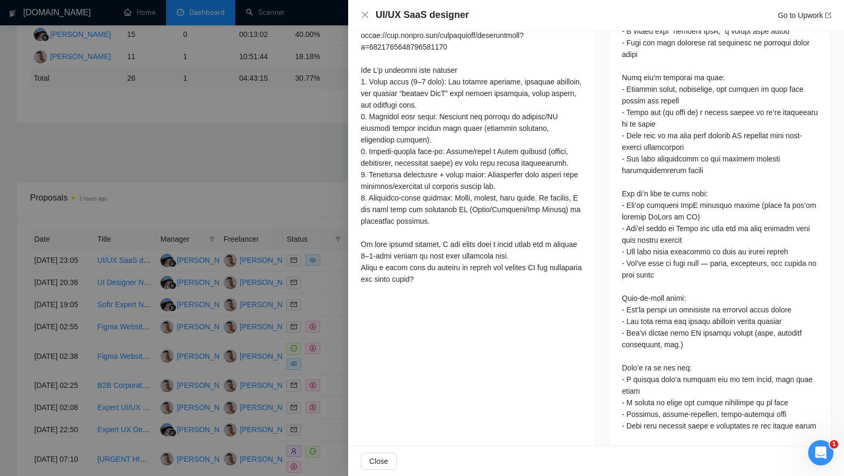
click at [270, 148] on div at bounding box center [422, 238] width 844 height 476
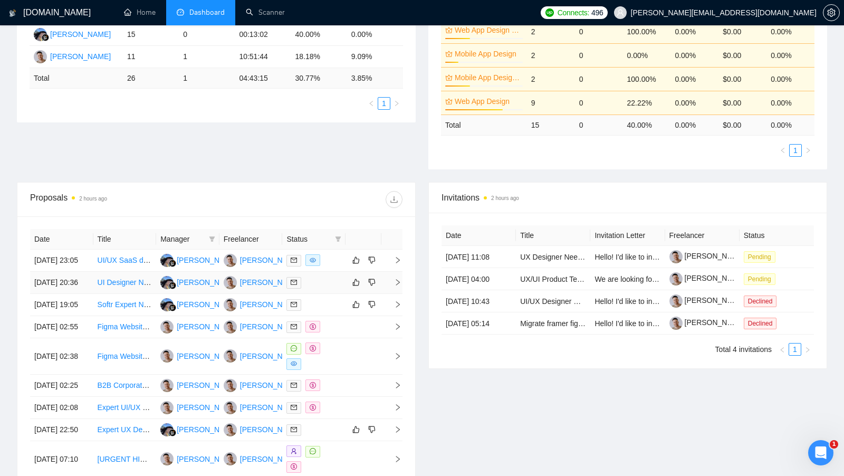
click at [325, 288] on div at bounding box center [313, 282] width 55 height 12
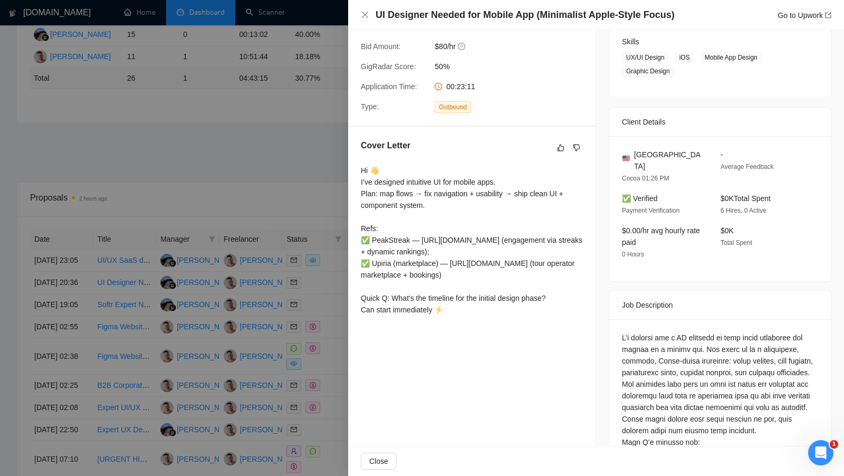
scroll to position [161, 0]
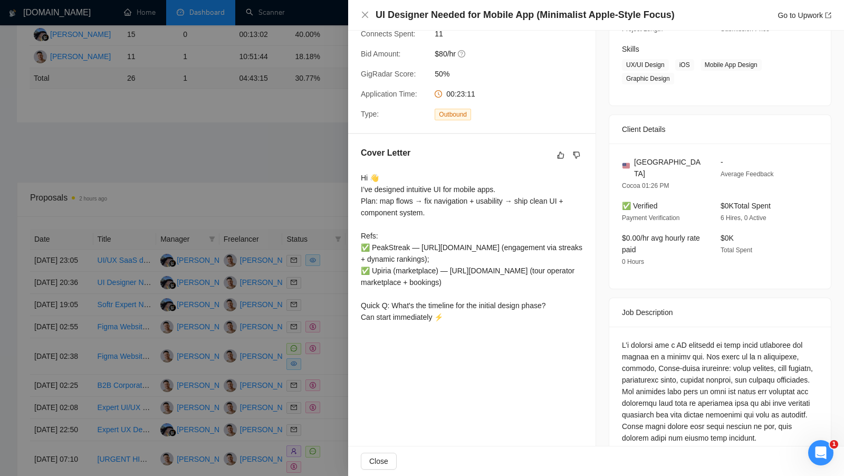
click at [295, 208] on div at bounding box center [422, 238] width 844 height 476
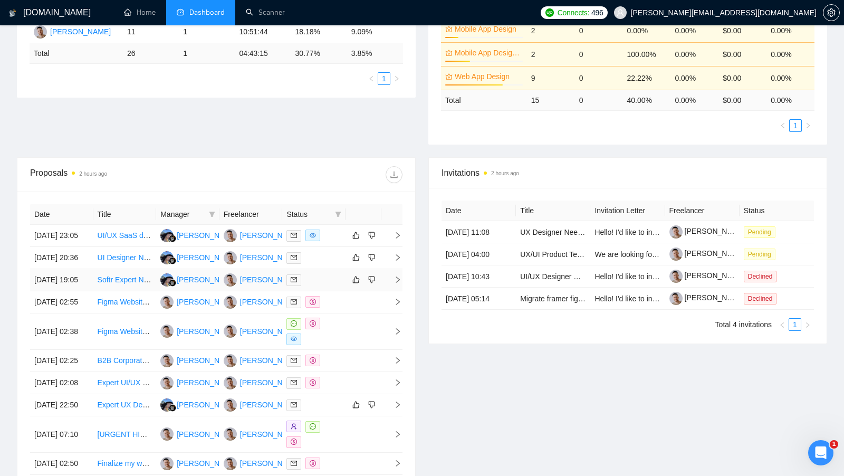
scroll to position [256, 0]
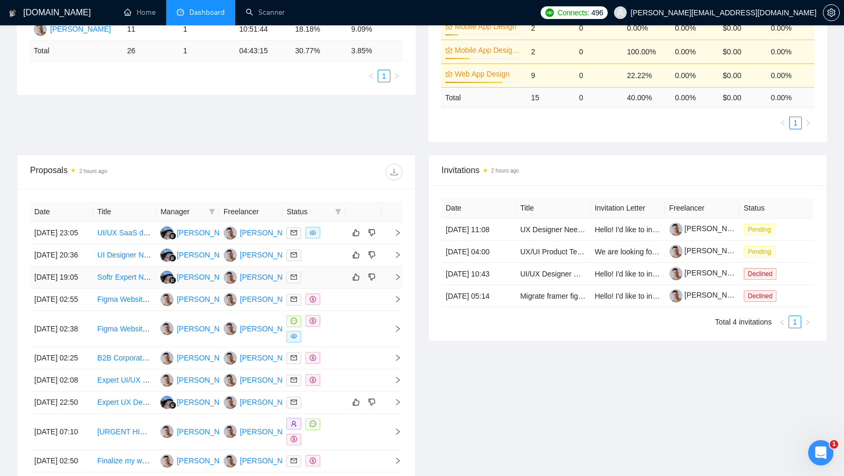
click at [323, 283] on div at bounding box center [313, 277] width 55 height 12
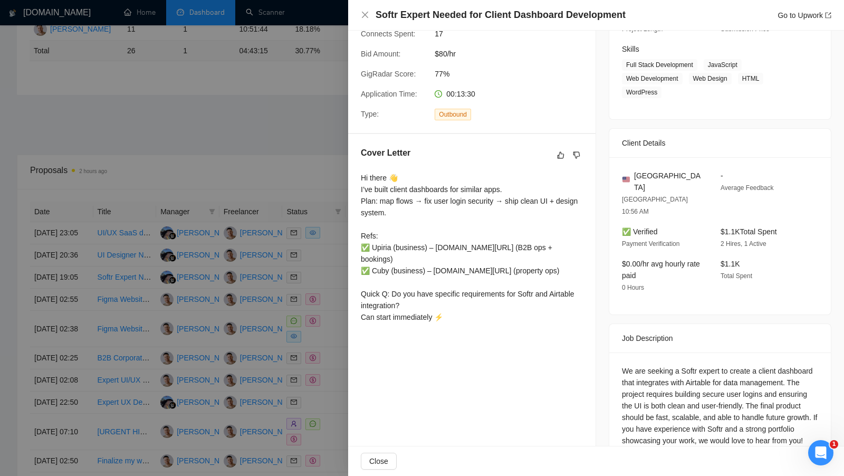
click at [347, 296] on div at bounding box center [422, 238] width 844 height 476
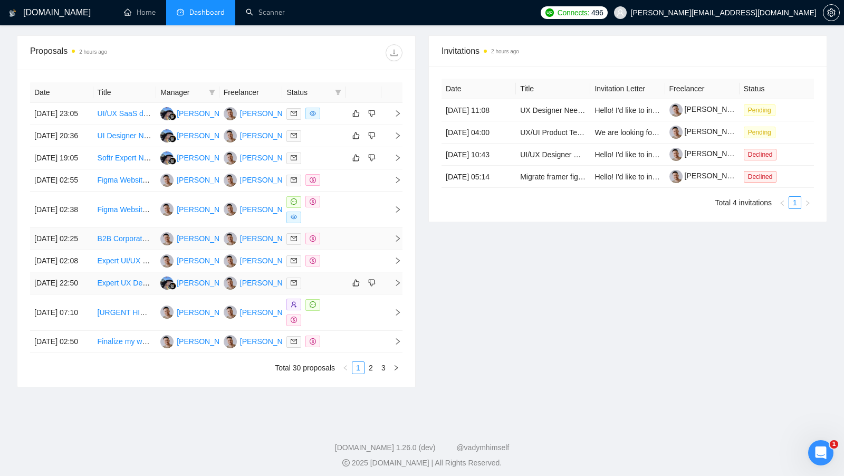
scroll to position [376, 0]
click at [370, 373] on link "2" at bounding box center [371, 367] width 12 height 12
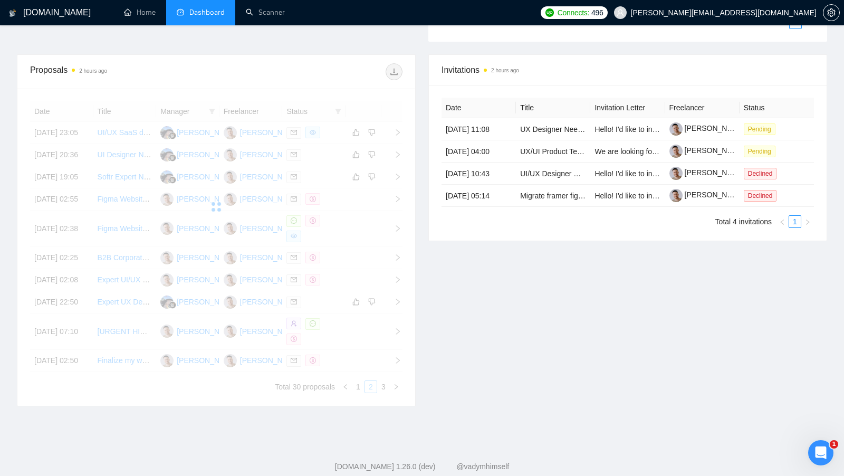
scroll to position [355, 0]
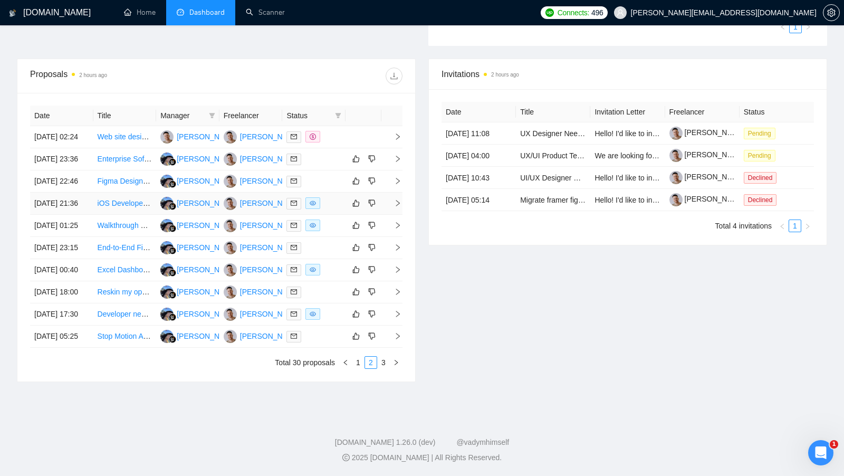
click at [337, 215] on td at bounding box center [313, 203] width 63 height 22
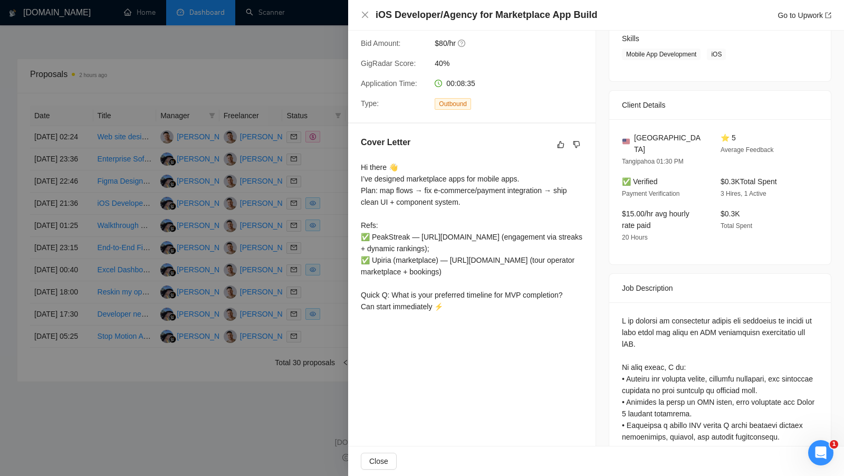
scroll to position [168, 0]
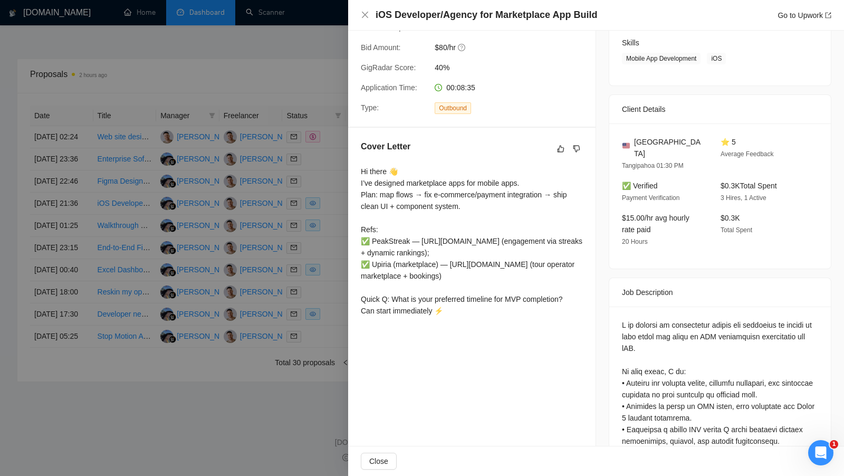
click at [339, 361] on div at bounding box center [422, 238] width 844 height 476
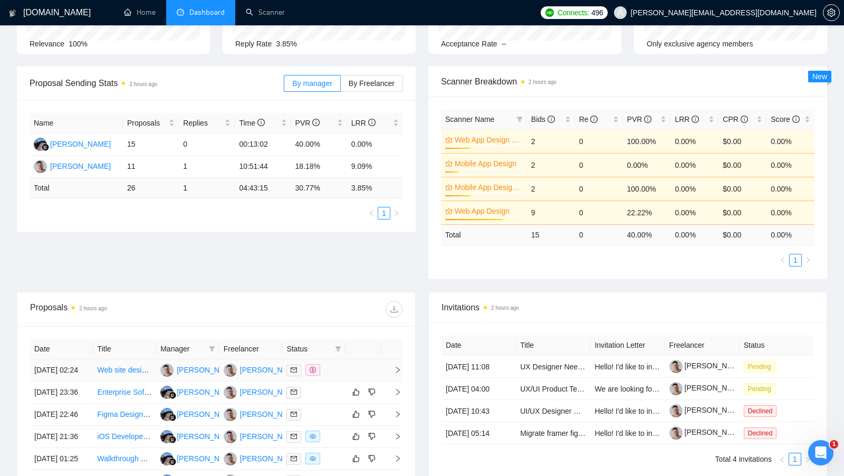
scroll to position [117, 0]
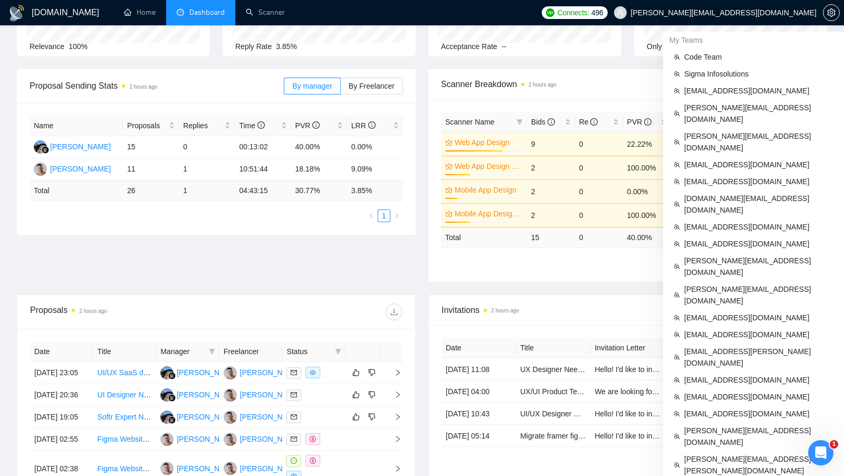
scroll to position [408, 0]
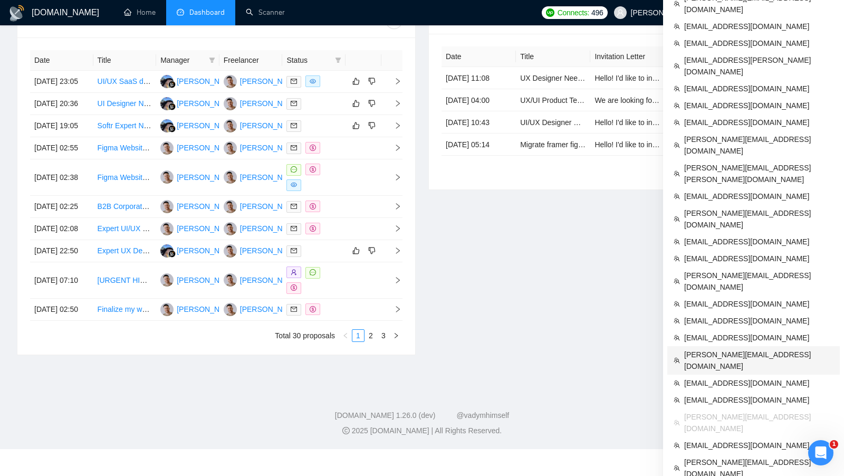
click at [725, 348] on span "[PERSON_NAME][EMAIL_ADDRESS][DOMAIN_NAME]" at bounding box center [758, 359] width 149 height 23
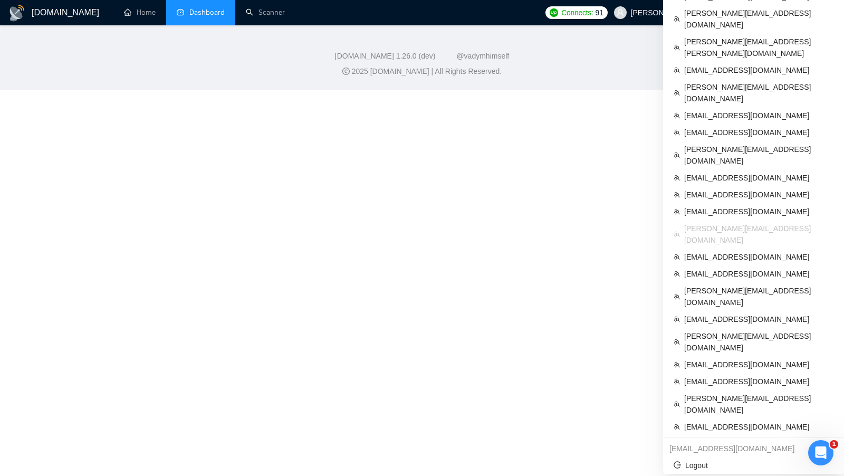
scroll to position [223, 0]
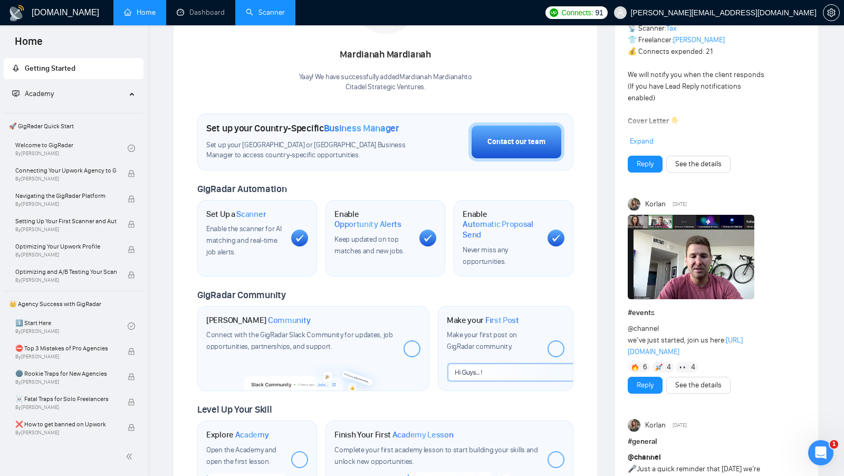
click at [268, 12] on link "Scanner" at bounding box center [265, 12] width 39 height 9
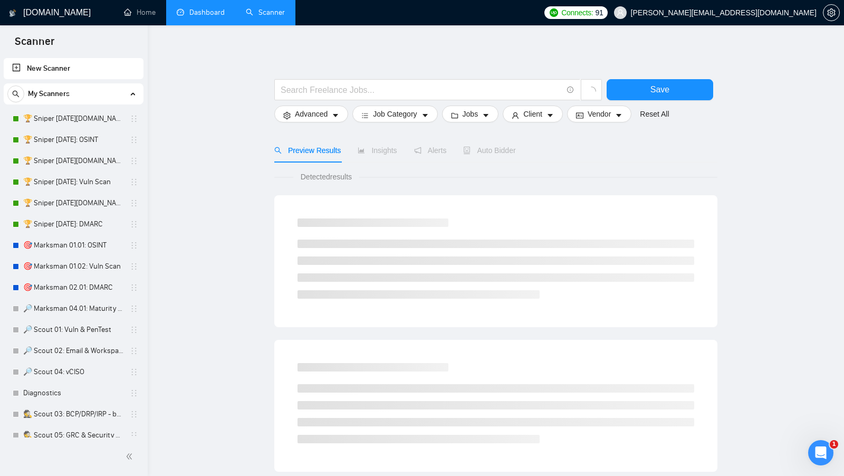
click at [190, 17] on link "Dashboard" at bounding box center [201, 12] width 48 height 9
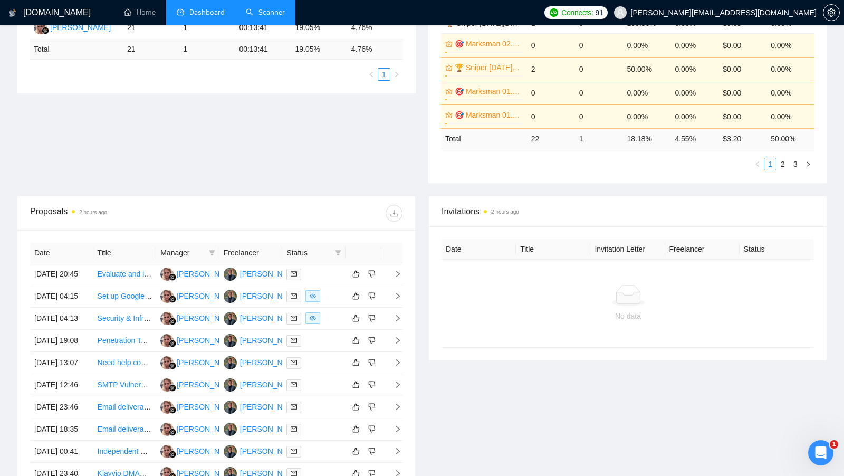
scroll to position [238, 0]
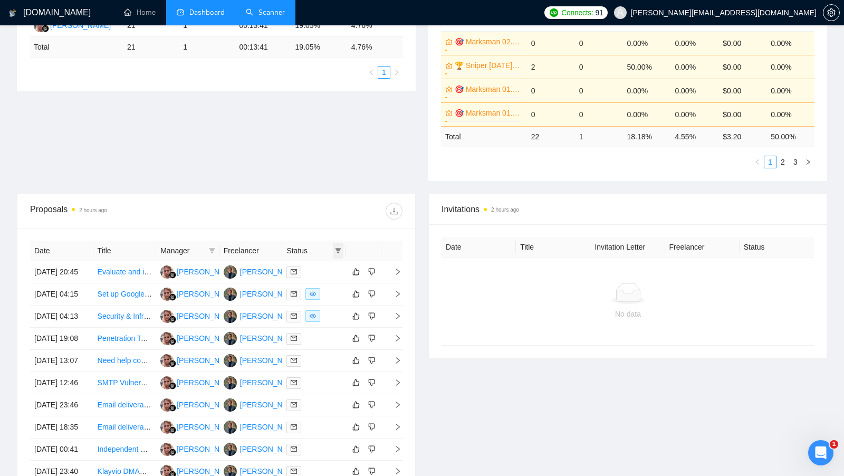
click at [340, 247] on icon "filter" at bounding box center [338, 250] width 6 height 6
click at [321, 270] on span "Chat" at bounding box center [311, 268] width 51 height 12
checkbox input "true"
click at [321, 214] on div at bounding box center [309, 210] width 186 height 17
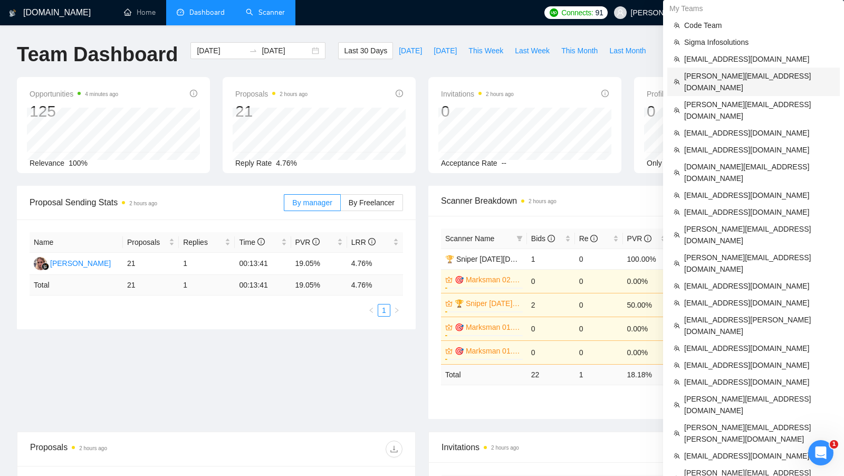
click at [734, 77] on span "[PERSON_NAME][EMAIL_ADDRESS][DOMAIN_NAME]" at bounding box center [758, 81] width 149 height 23
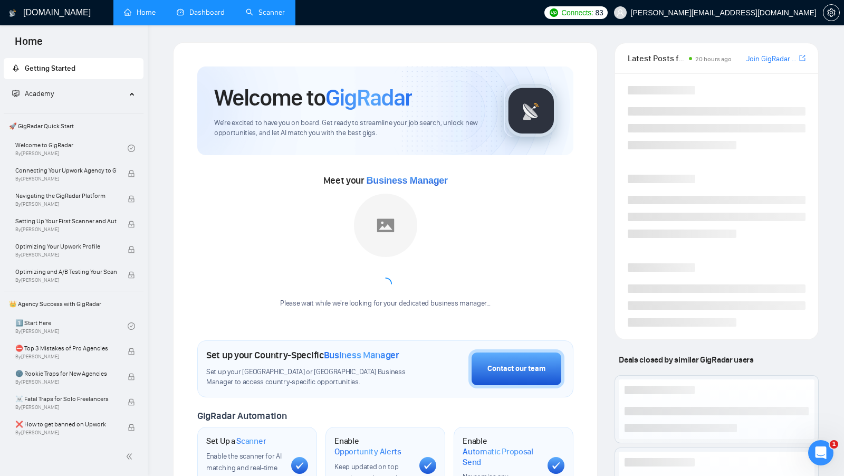
click at [204, 12] on link "Dashboard" at bounding box center [201, 12] width 48 height 9
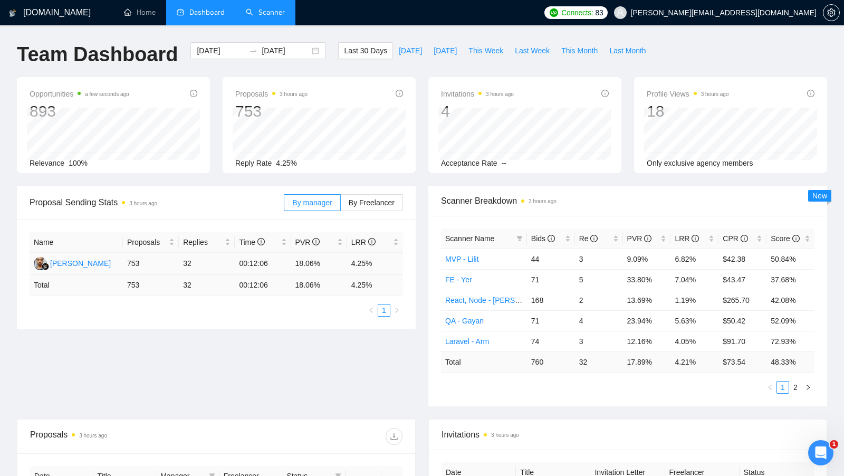
click at [137, 260] on td "753" at bounding box center [151, 264] width 56 height 22
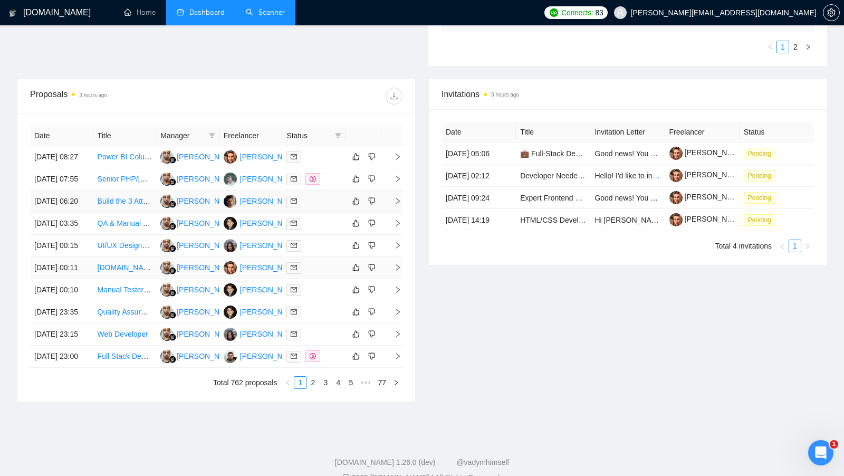
scroll to position [341, 0]
click at [337, 185] on div at bounding box center [313, 178] width 55 height 12
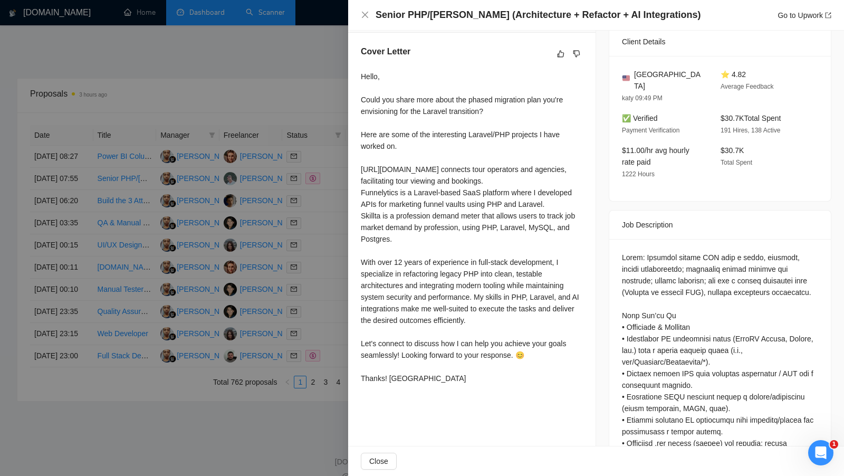
scroll to position [264, 0]
drag, startPoint x: 363, startPoint y: 164, endPoint x: 463, endPoint y: 167, distance: 100.2
click at [463, 167] on div "Hello, Could you share more about the phased migration plan you're envisioning …" at bounding box center [472, 226] width 222 height 313
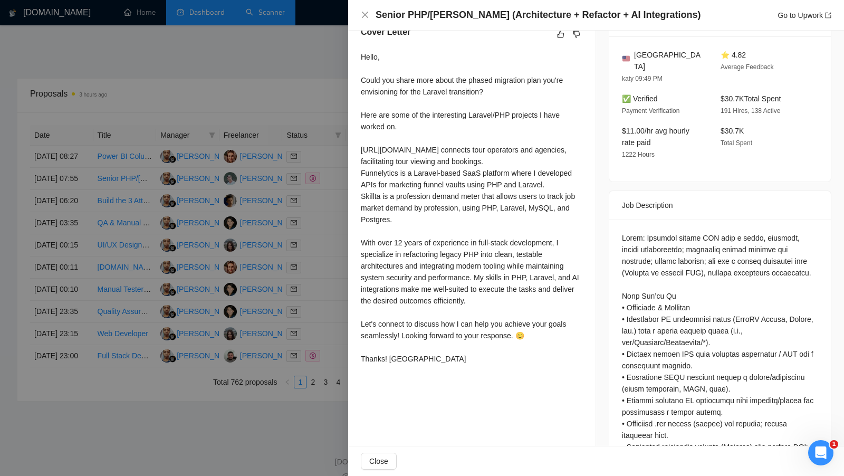
scroll to position [277, 0]
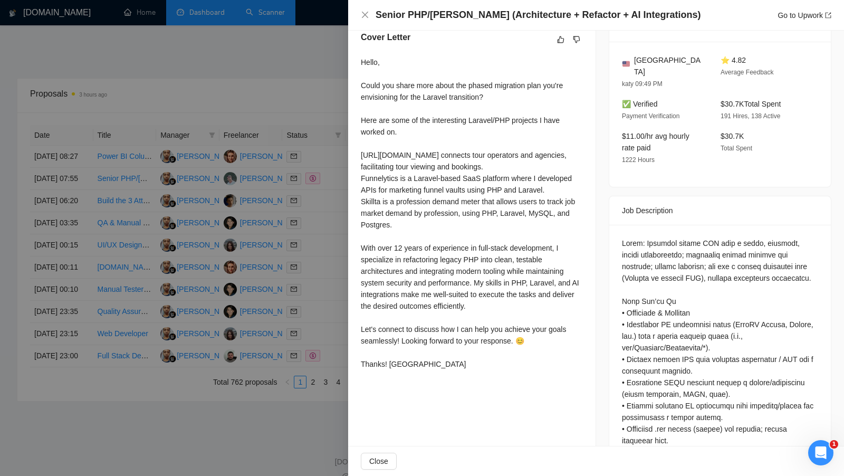
click at [332, 298] on div at bounding box center [422, 238] width 844 height 476
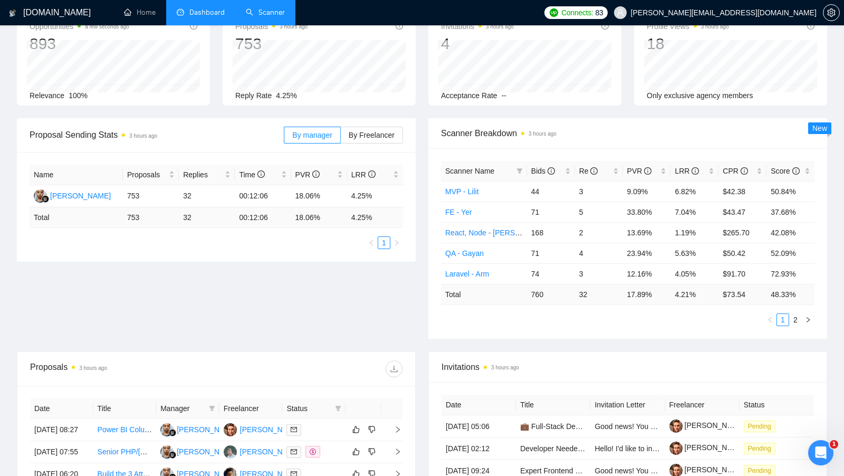
scroll to position [0, 0]
